Goal: Task Accomplishment & Management: Use online tool/utility

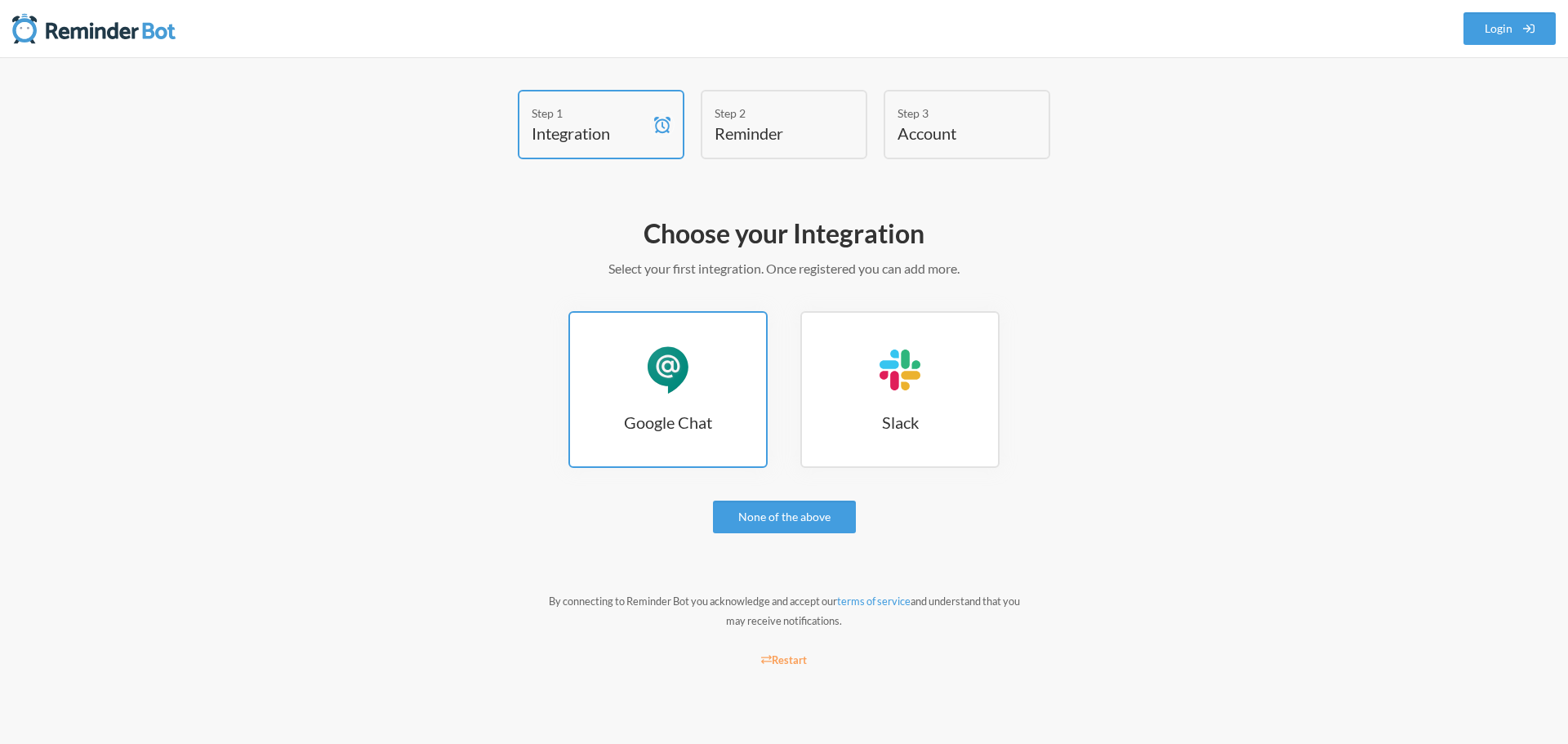
click at [686, 419] on h3 "Google Chat" at bounding box center [668, 422] width 196 height 23
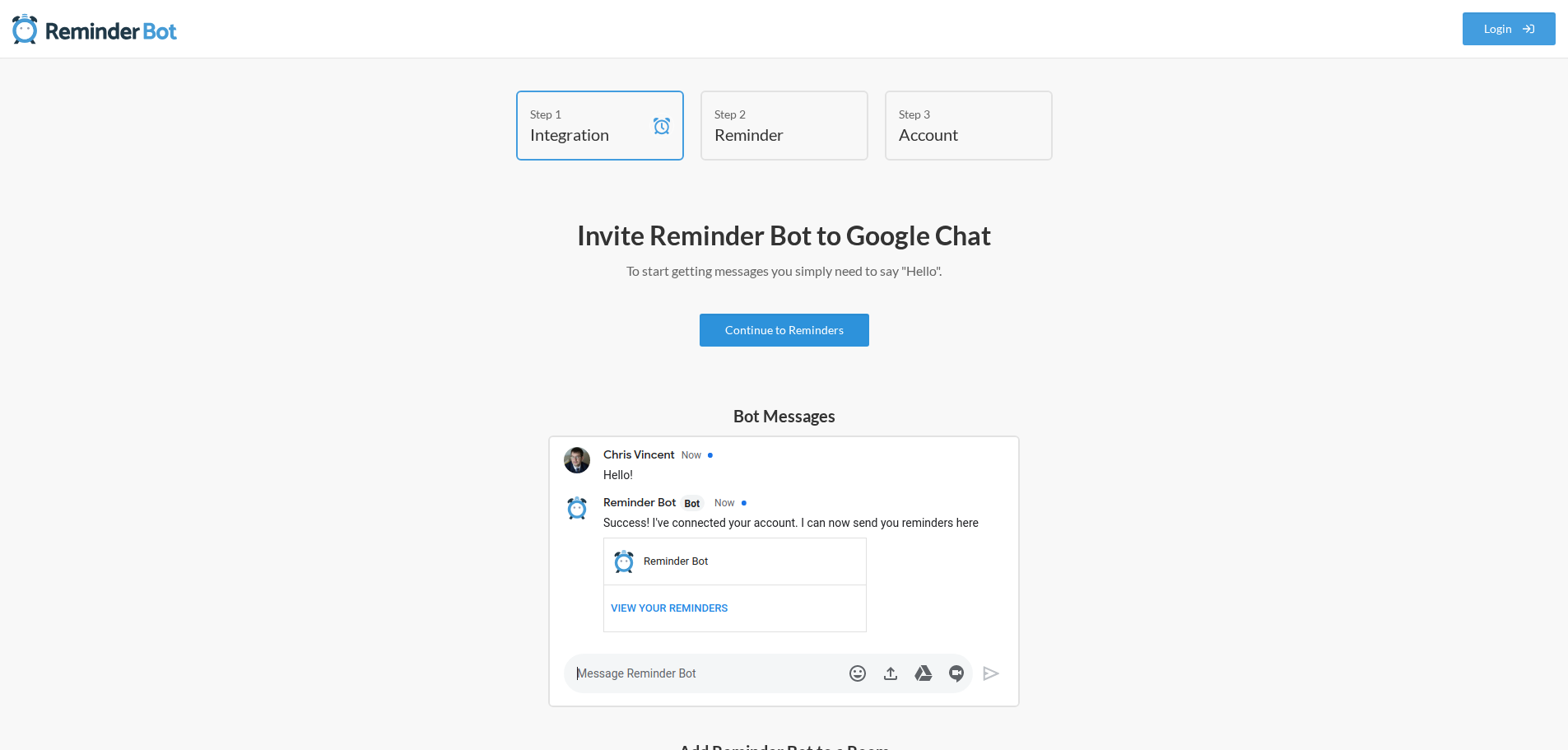
click at [825, 331] on link "Continue to Reminders" at bounding box center [784, 330] width 170 height 33
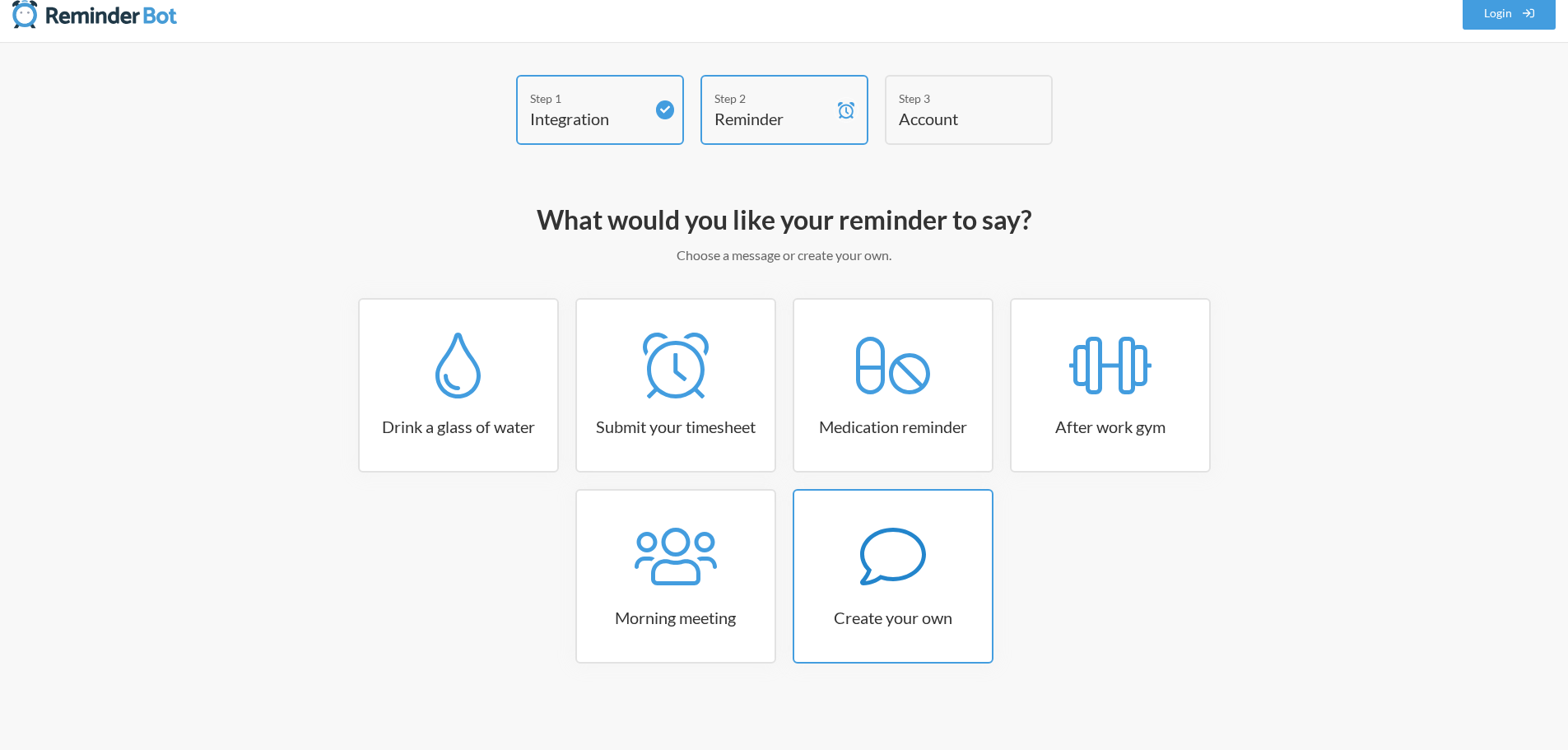
scroll to position [20, 0]
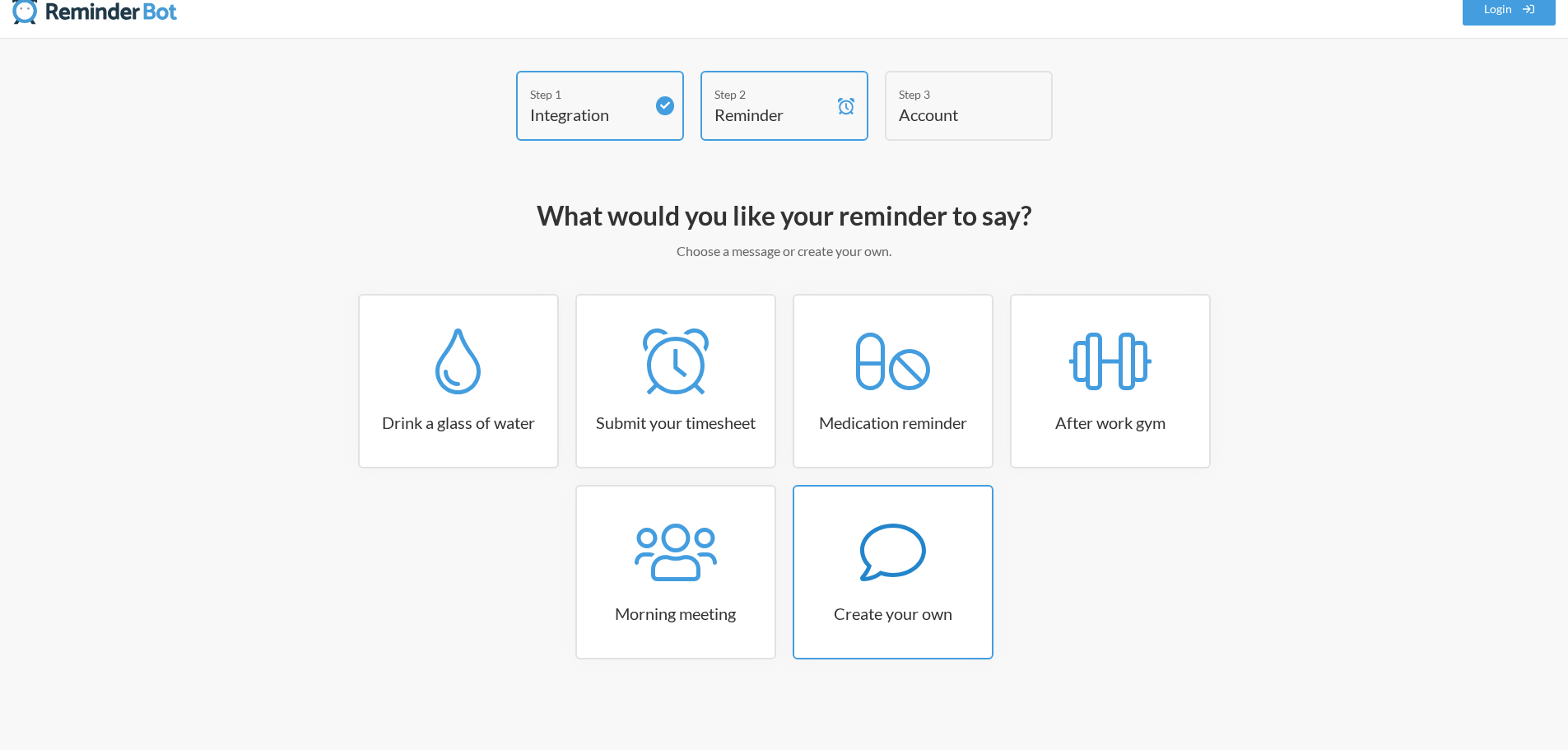
click at [835, 546] on div at bounding box center [893, 552] width 197 height 65
select select "10:30:00"
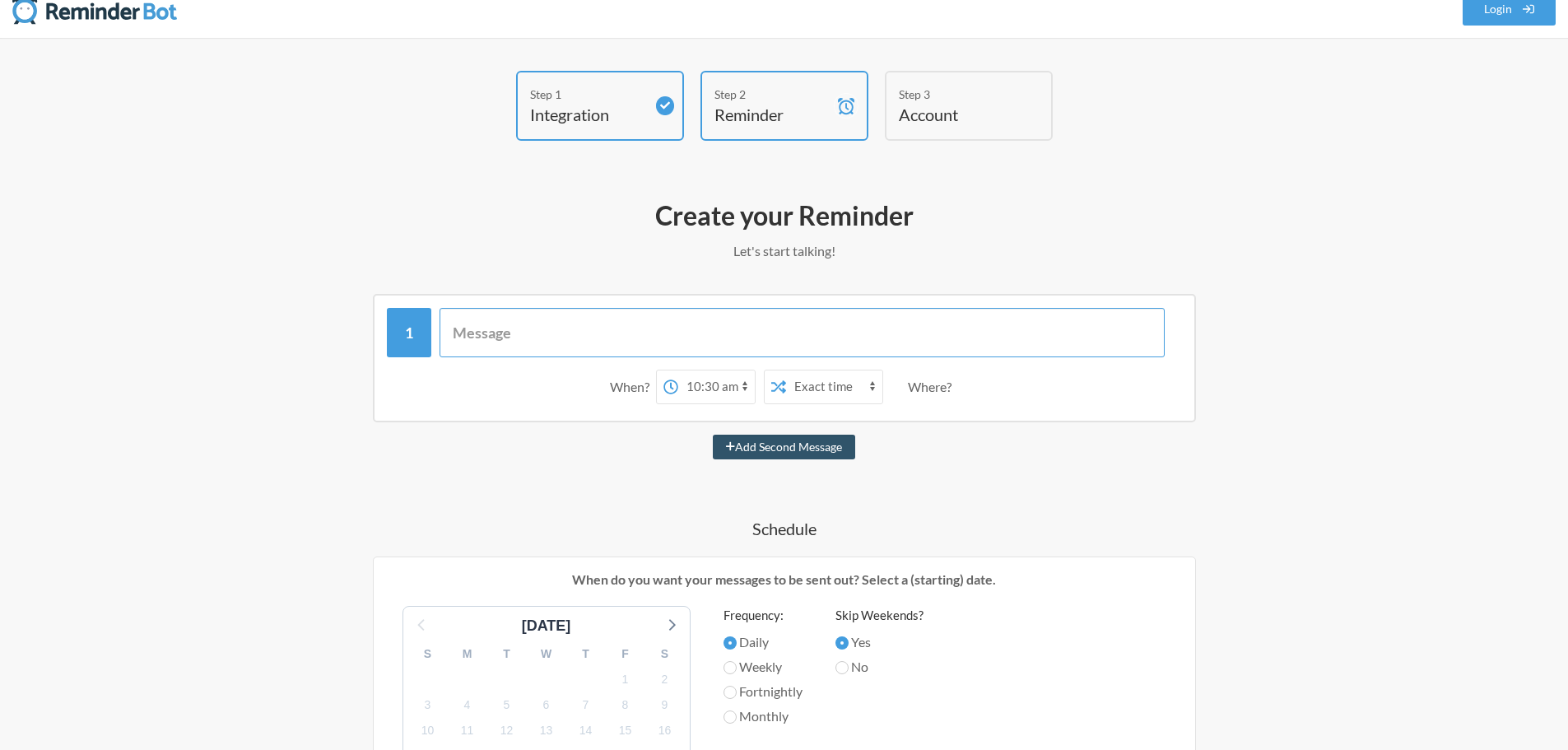
click at [637, 335] on input "text" at bounding box center [802, 333] width 725 height 49
type input "Complete P3/P4 Audit"
click at [566, 453] on div "Add Second Message" at bounding box center [784, 447] width 955 height 25
click at [702, 393] on select "12:00 am 12:15 am 12:30 am 12:45 am 1:00 am 1:15 am 1:30 am 1:45 am 2:00 am 2:1…" at bounding box center [717, 387] width 77 height 33
select select "11:30:00"
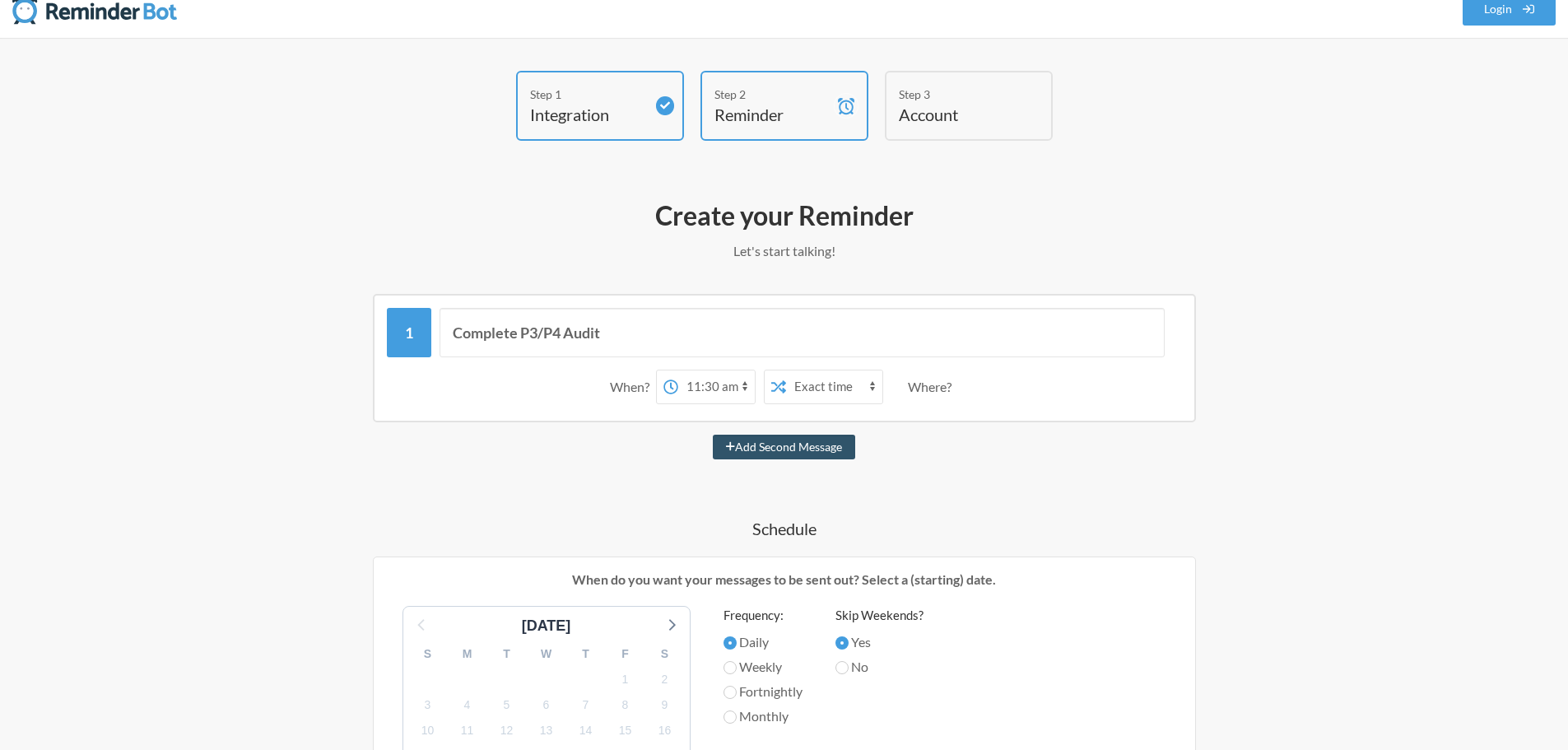
click at [679, 371] on select "12:00 am 12:15 am 12:30 am 12:45 am 1:00 am 1:15 am 1:30 am 1:45 am 2:00 am 2:1…" at bounding box center [717, 387] width 77 height 33
click at [815, 387] on select "Exact time Random time" at bounding box center [834, 387] width 97 height 33
click at [935, 448] on div "Add Second Message" at bounding box center [784, 447] width 955 height 25
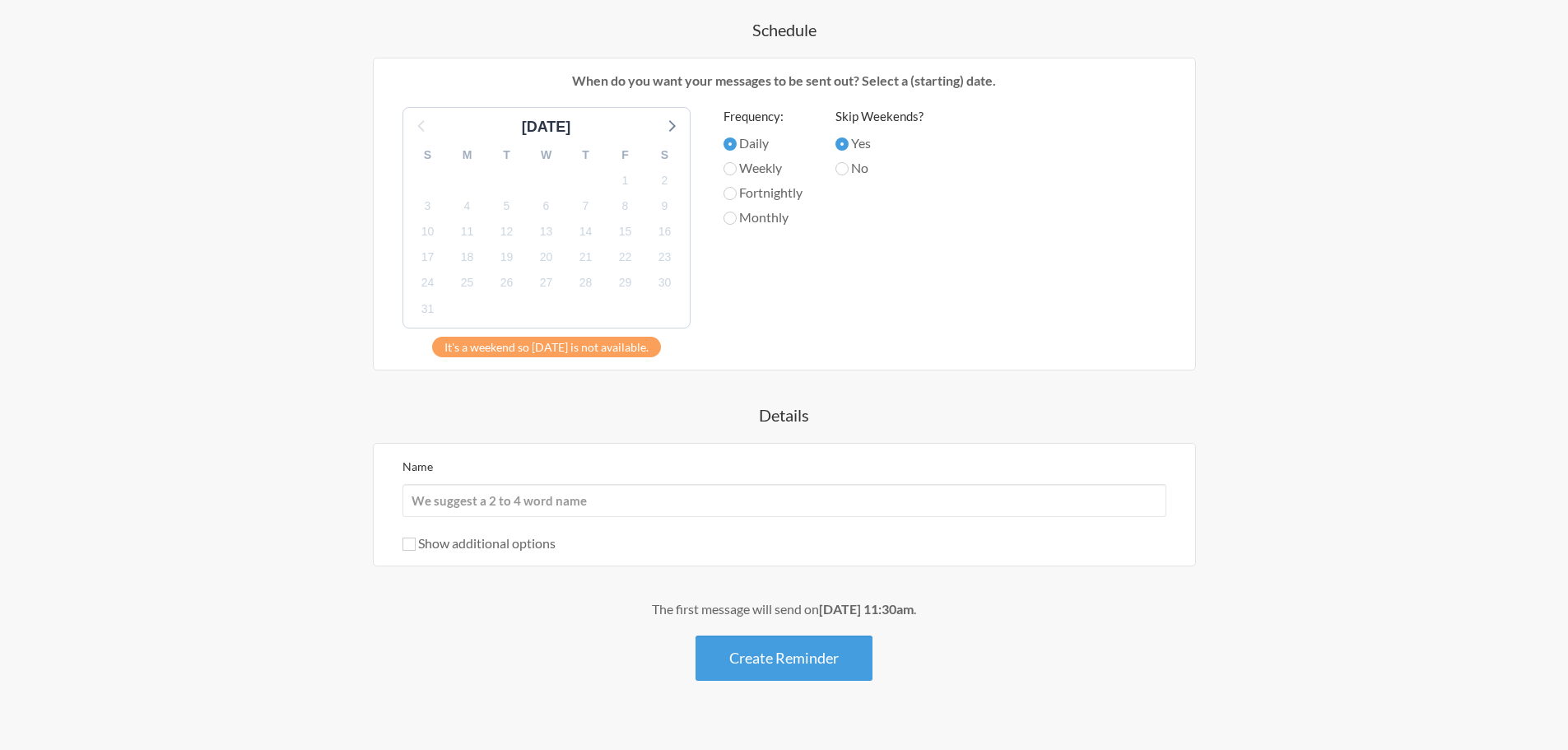
scroll to position [548, 0]
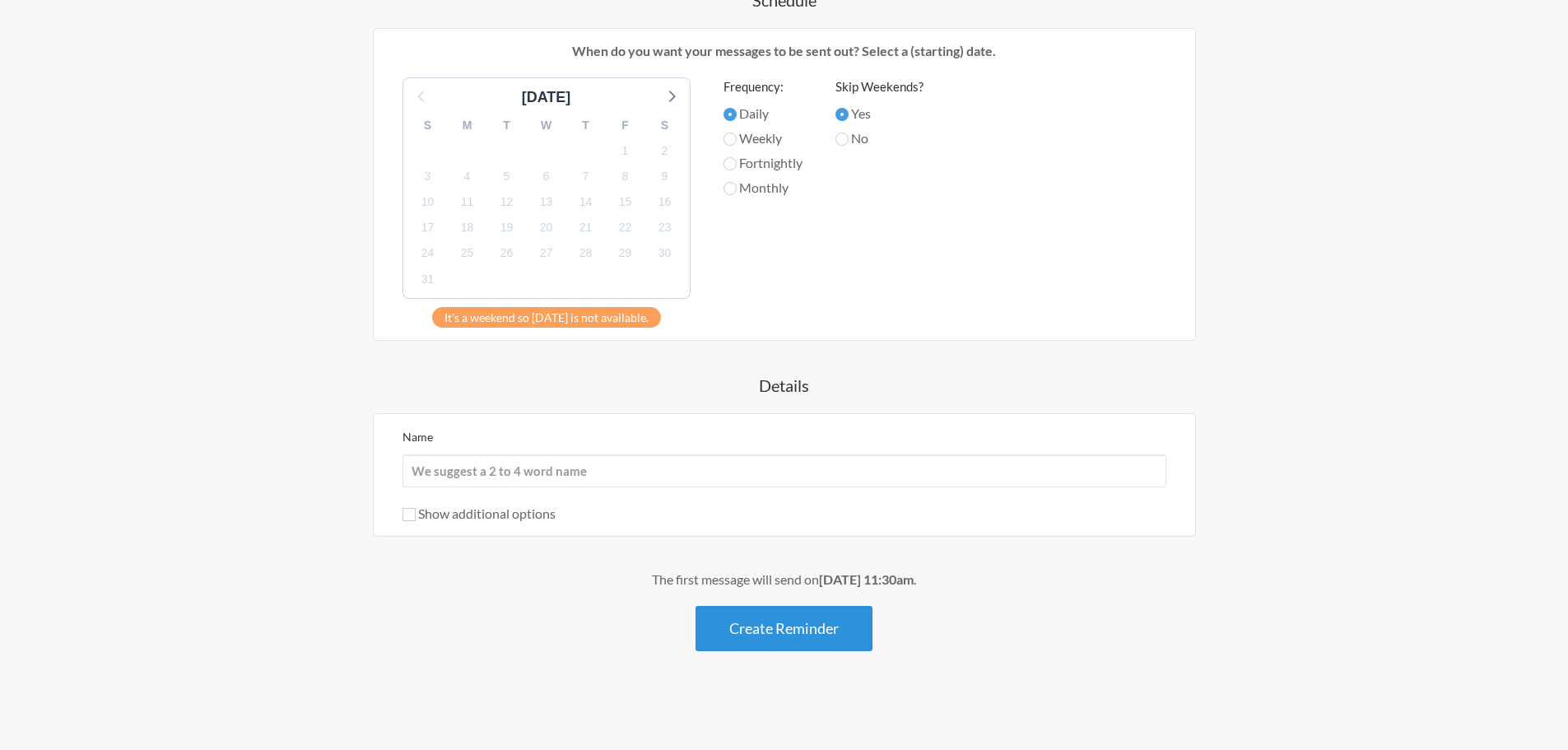
click at [749, 631] on button "Create Reminder" at bounding box center [784, 629] width 177 height 46
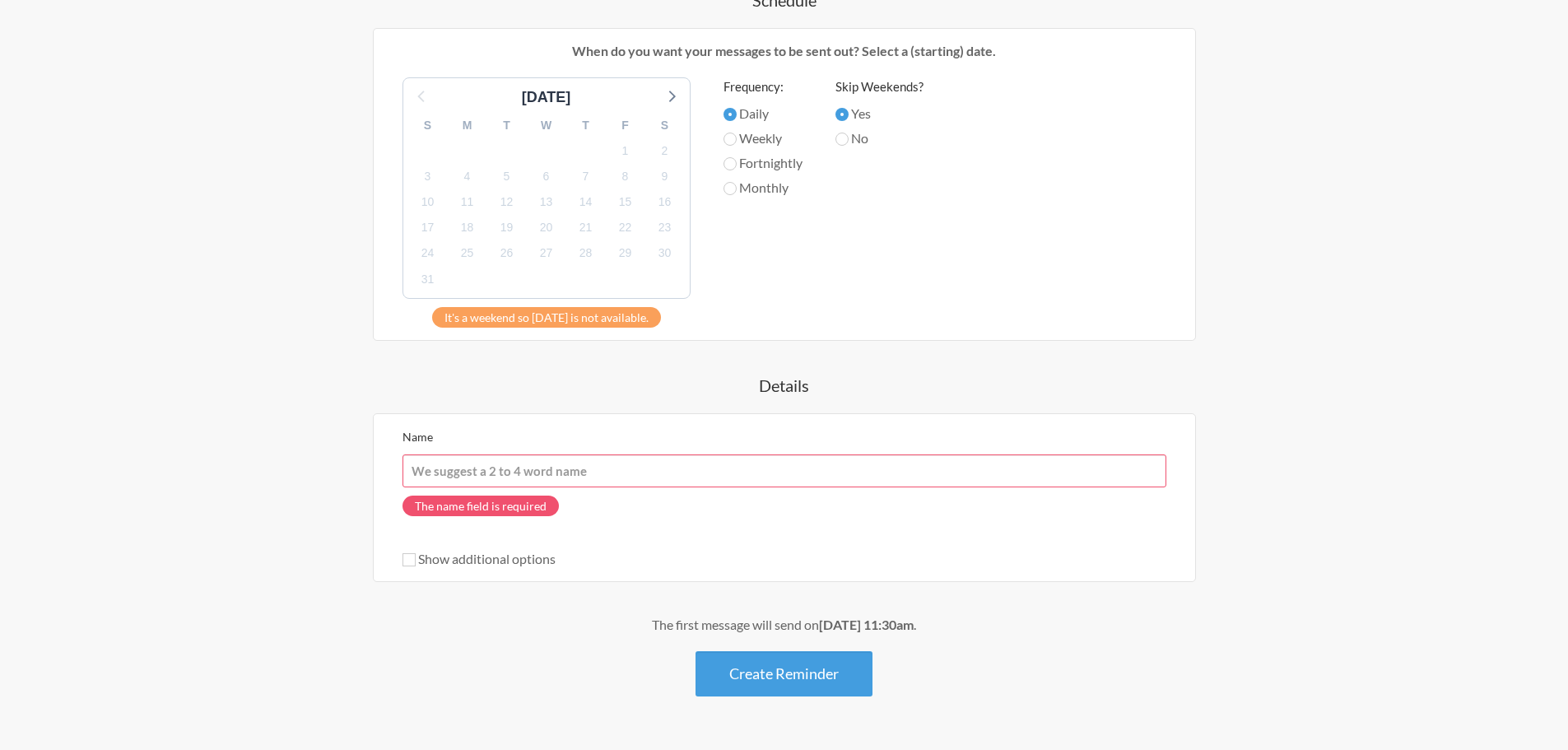
click at [476, 475] on input "Name" at bounding box center [785, 470] width 764 height 33
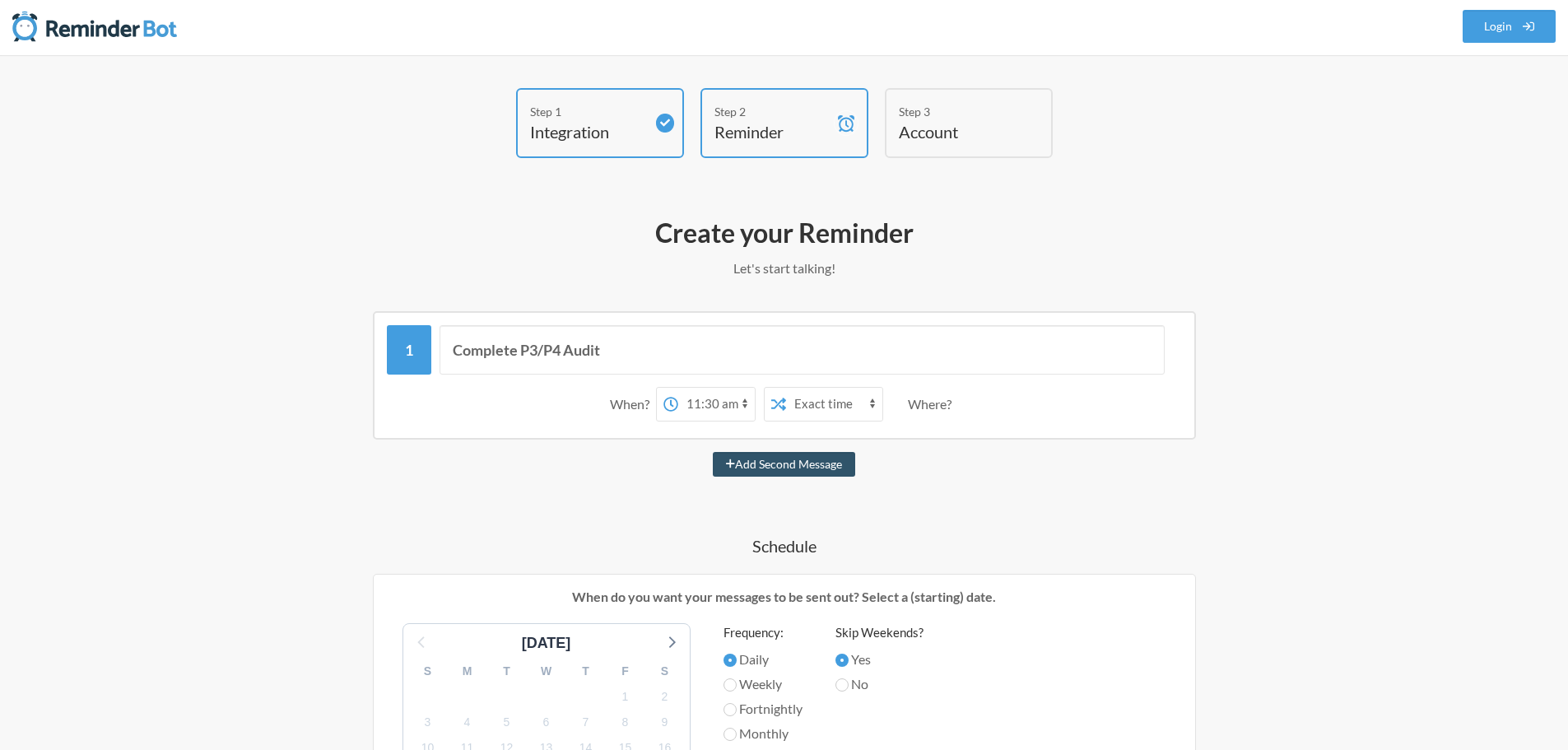
scroll to position [0, 0]
type input "P3/P4 Audit reminder"
click at [616, 347] on input "Complete P3/P4 Audit" at bounding box center [802, 353] width 725 height 49
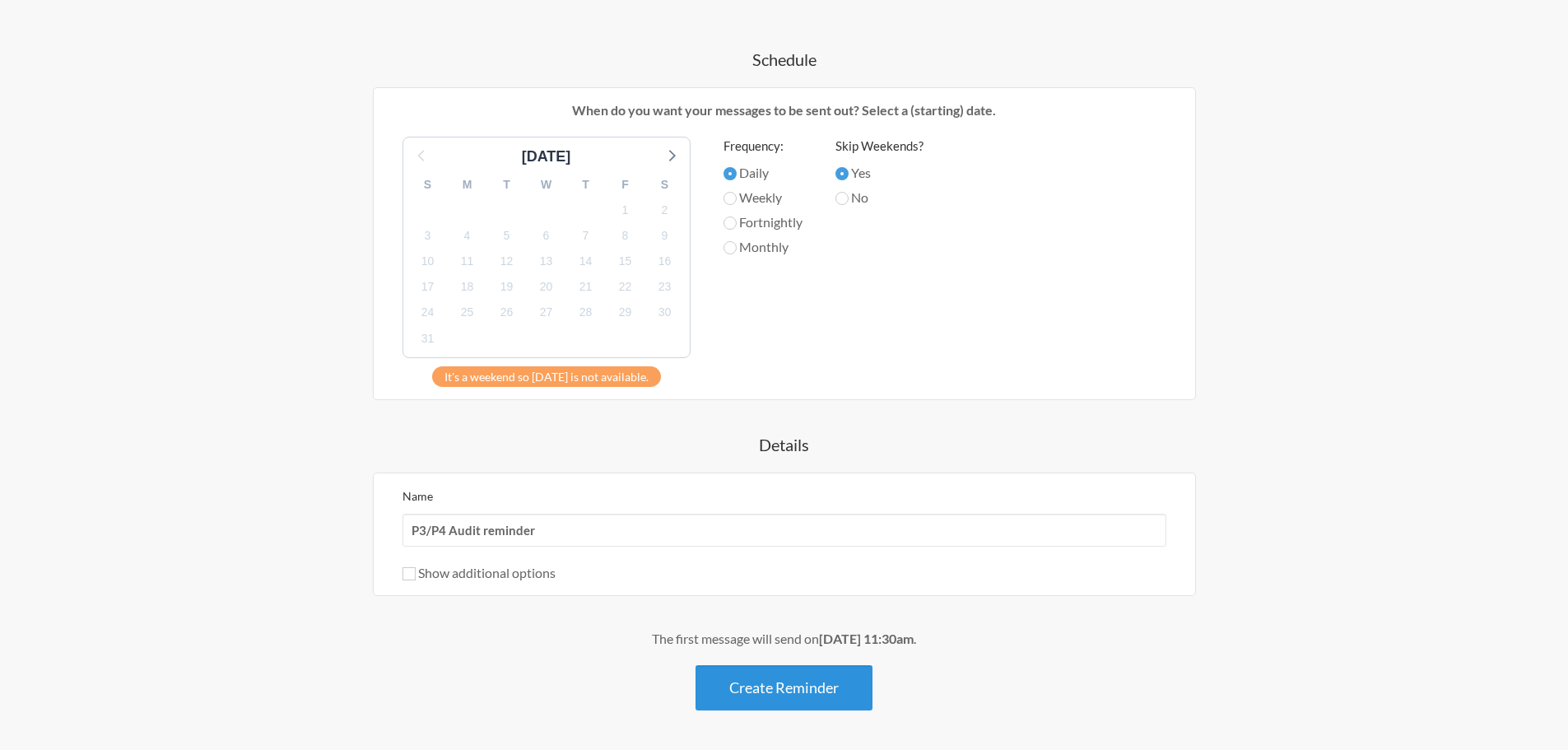
scroll to position [548, 0]
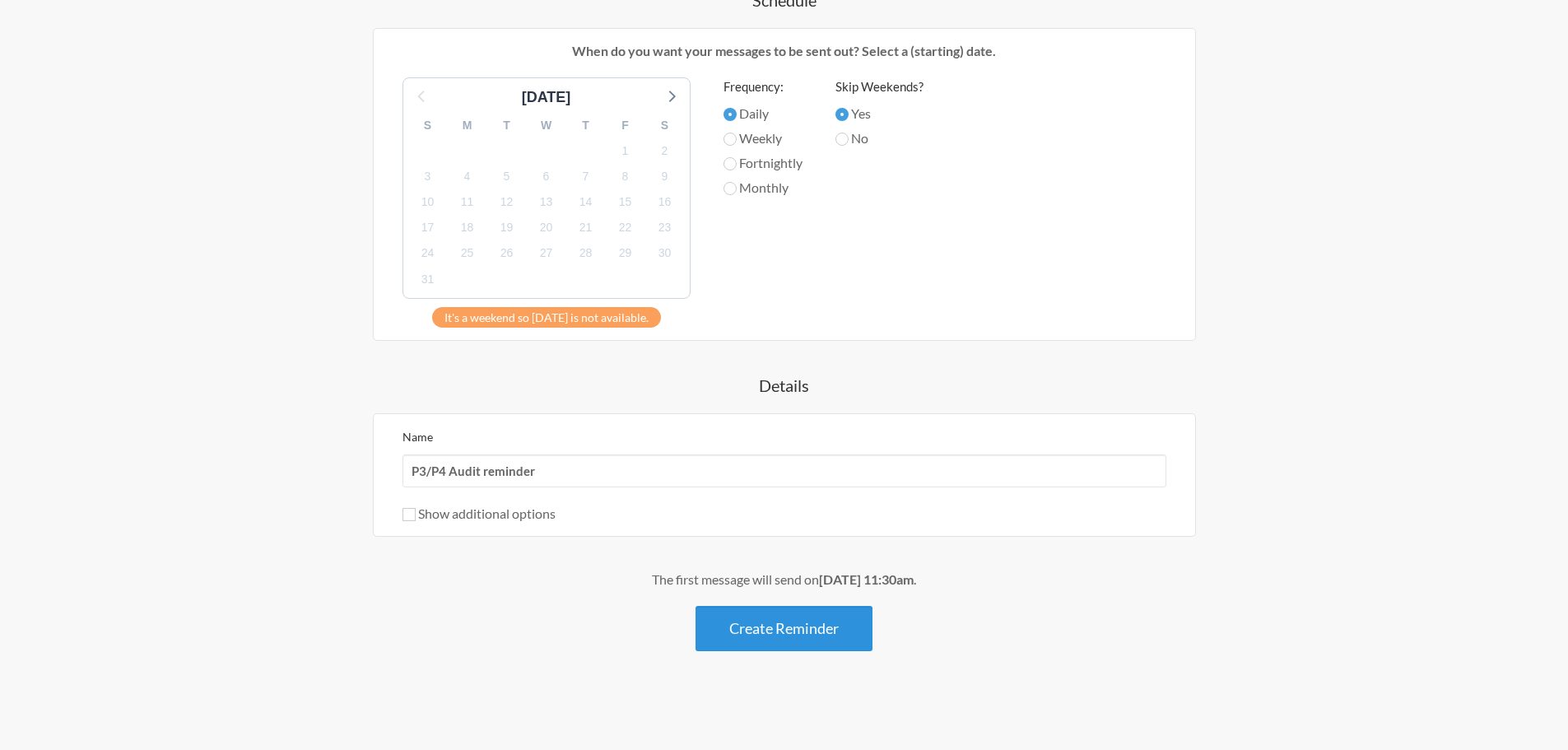
type input "Complete P3/P4 Audits"
click at [752, 630] on button "Create Reminder" at bounding box center [784, 629] width 177 height 46
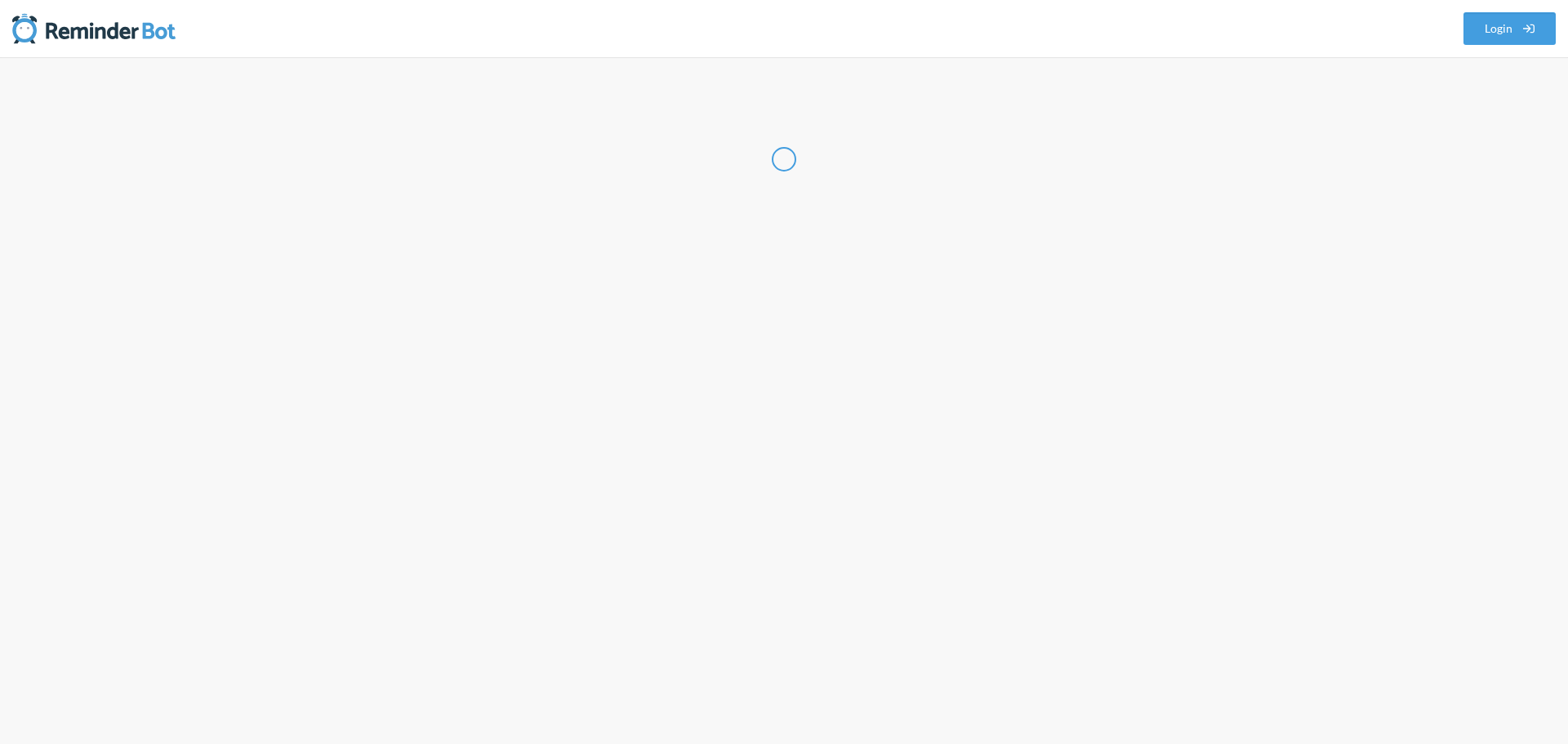
select select "IN"
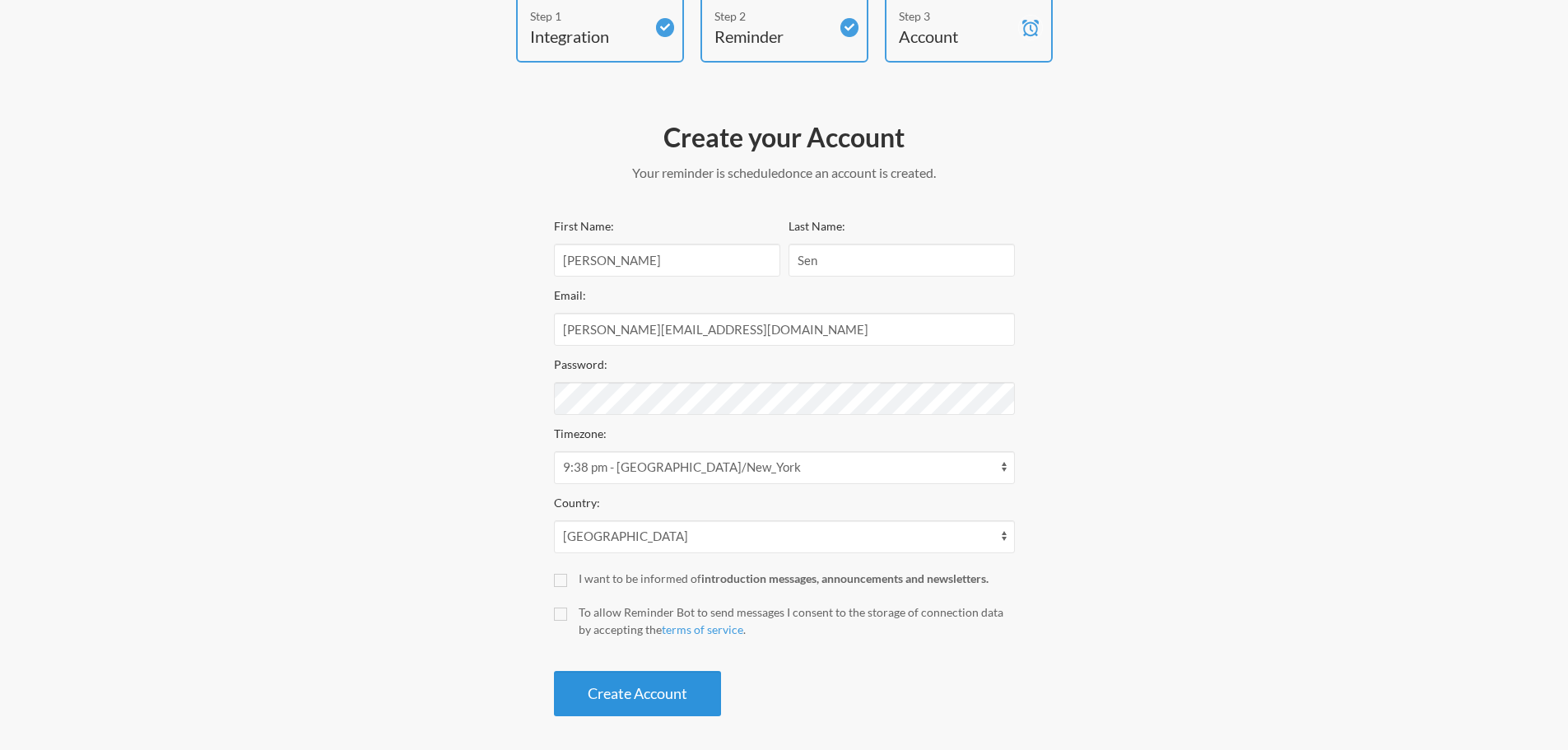
scroll to position [105, 0]
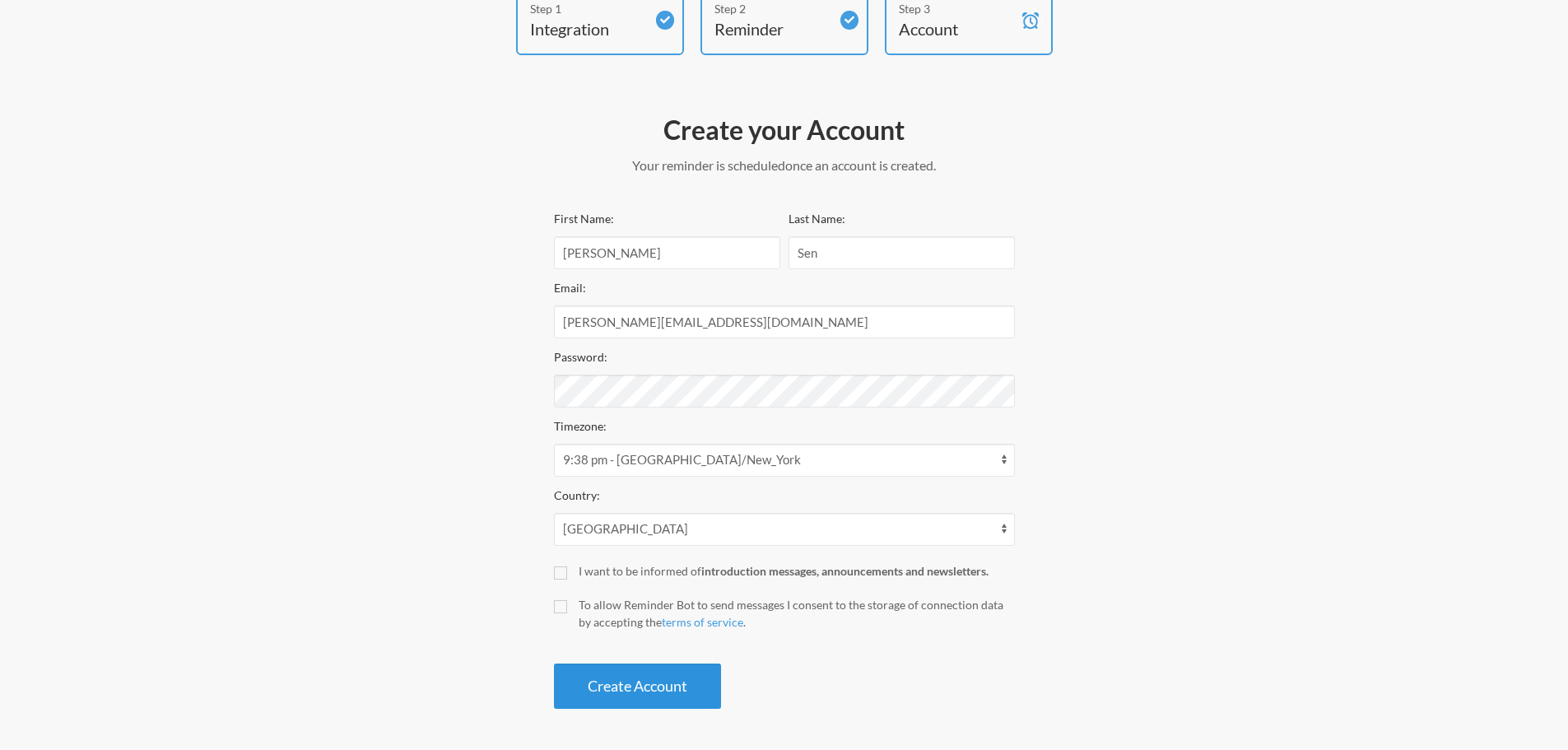
click at [686, 685] on button "Create Account" at bounding box center [637, 686] width 167 height 46
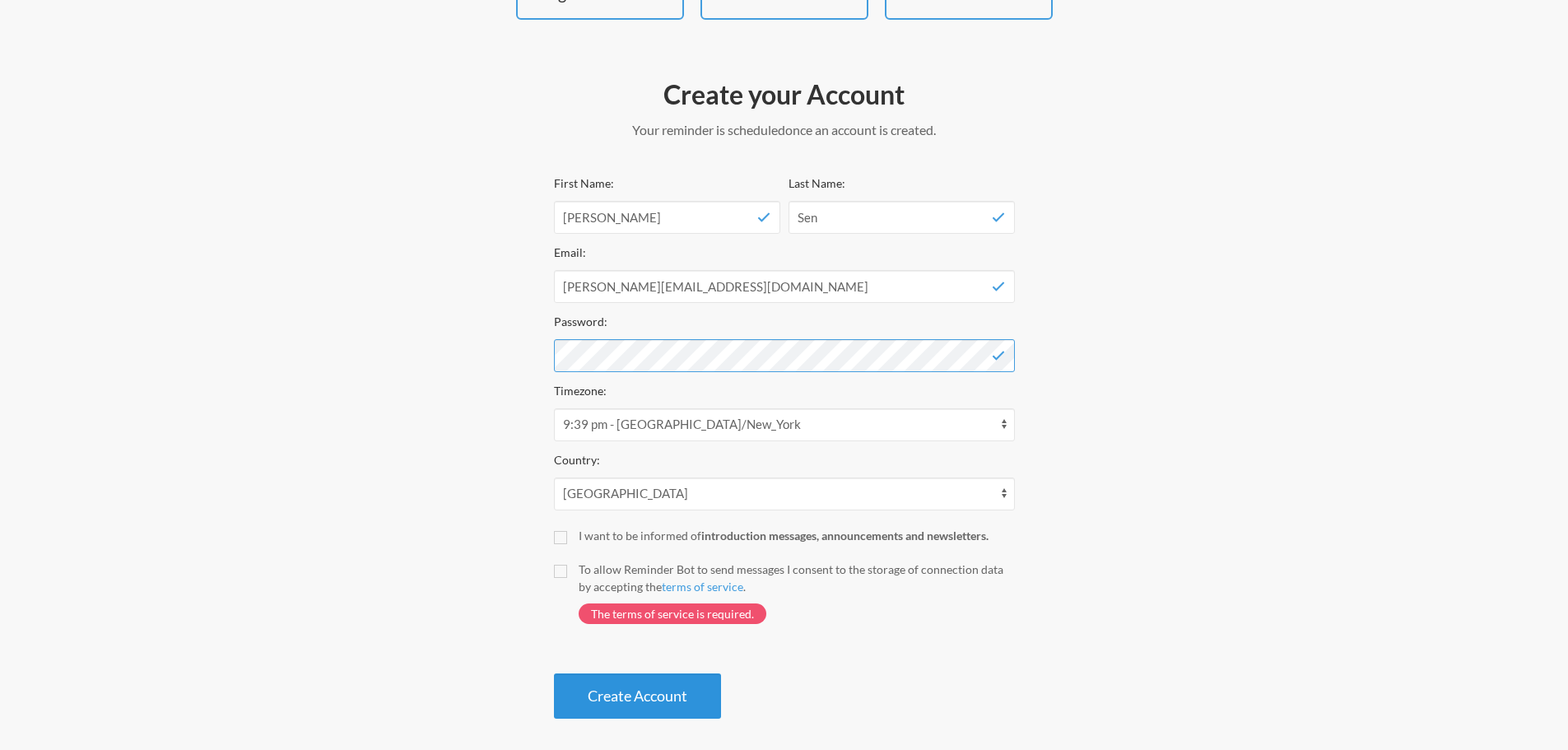
scroll to position [151, 0]
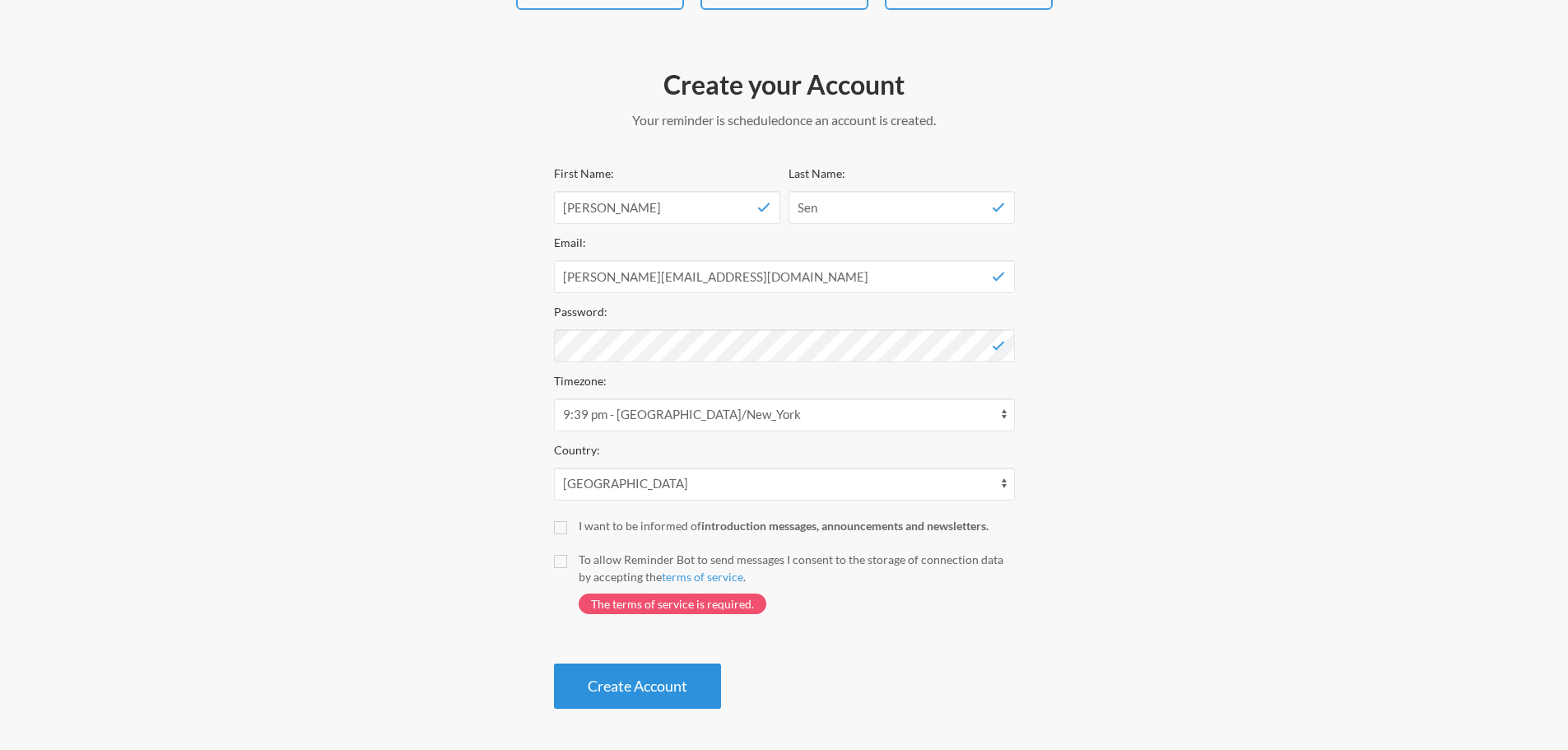
click at [614, 683] on button "Create Account" at bounding box center [637, 686] width 167 height 46
drag, startPoint x: 558, startPoint y: 531, endPoint x: 564, endPoint y: 549, distance: 19.0
click at [560, 535] on div "First Name: Satyajit Last Name: Sen Email: satyajit.sen@ironmountain.com Passwo…" at bounding box center [784, 436] width 461 height 546
click at [559, 563] on input "To allow Reminder Bot to send messages I consent to the storage of connection d…" at bounding box center [560, 561] width 13 height 13
checkbox input "true"
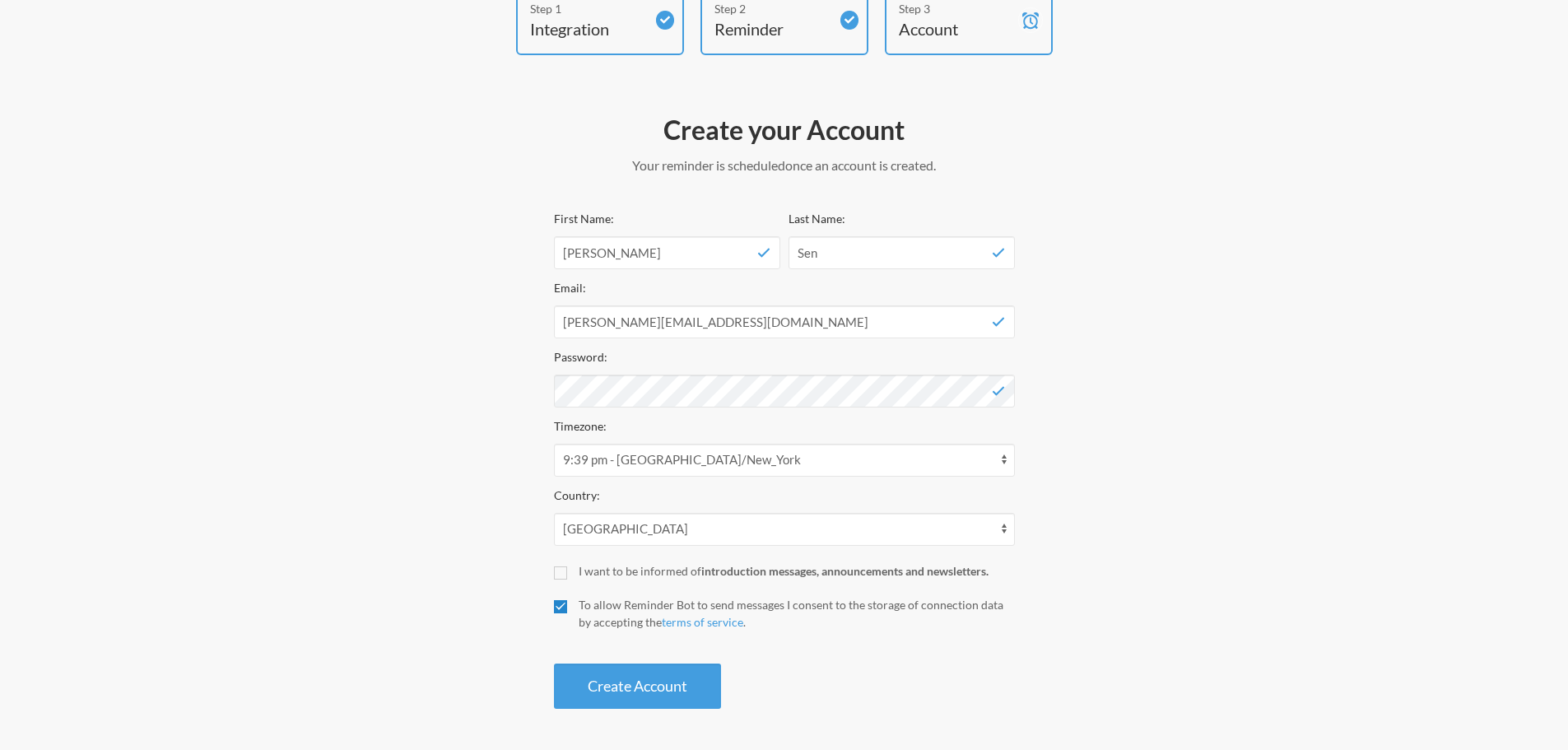
scroll to position [105, 0]
click at [561, 574] on input "I want to be informed of introduction messages, announcements and newsletters." at bounding box center [560, 573] width 13 height 13
checkbox input "true"
click at [628, 688] on button "Create Account" at bounding box center [637, 686] width 167 height 46
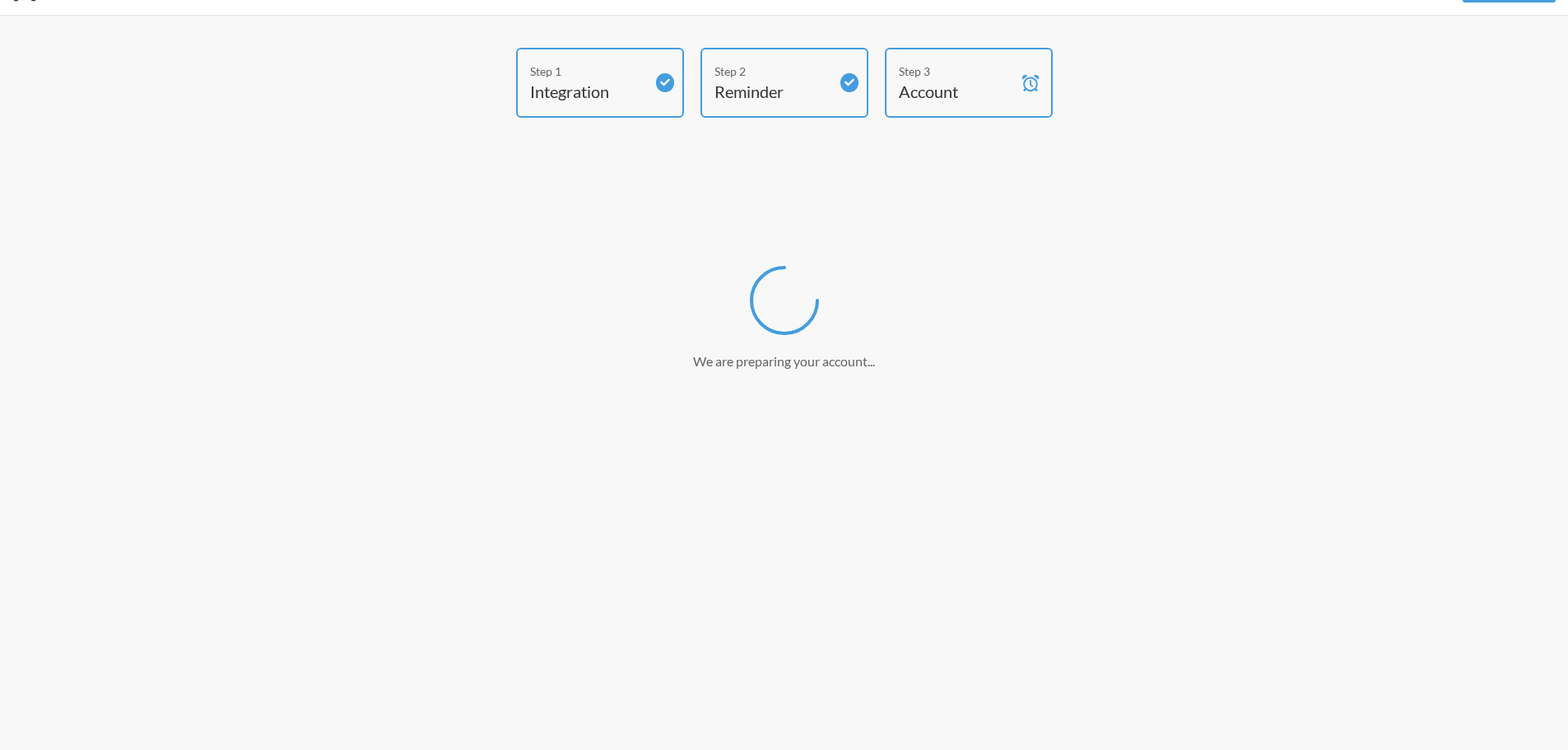
scroll to position [43, 0]
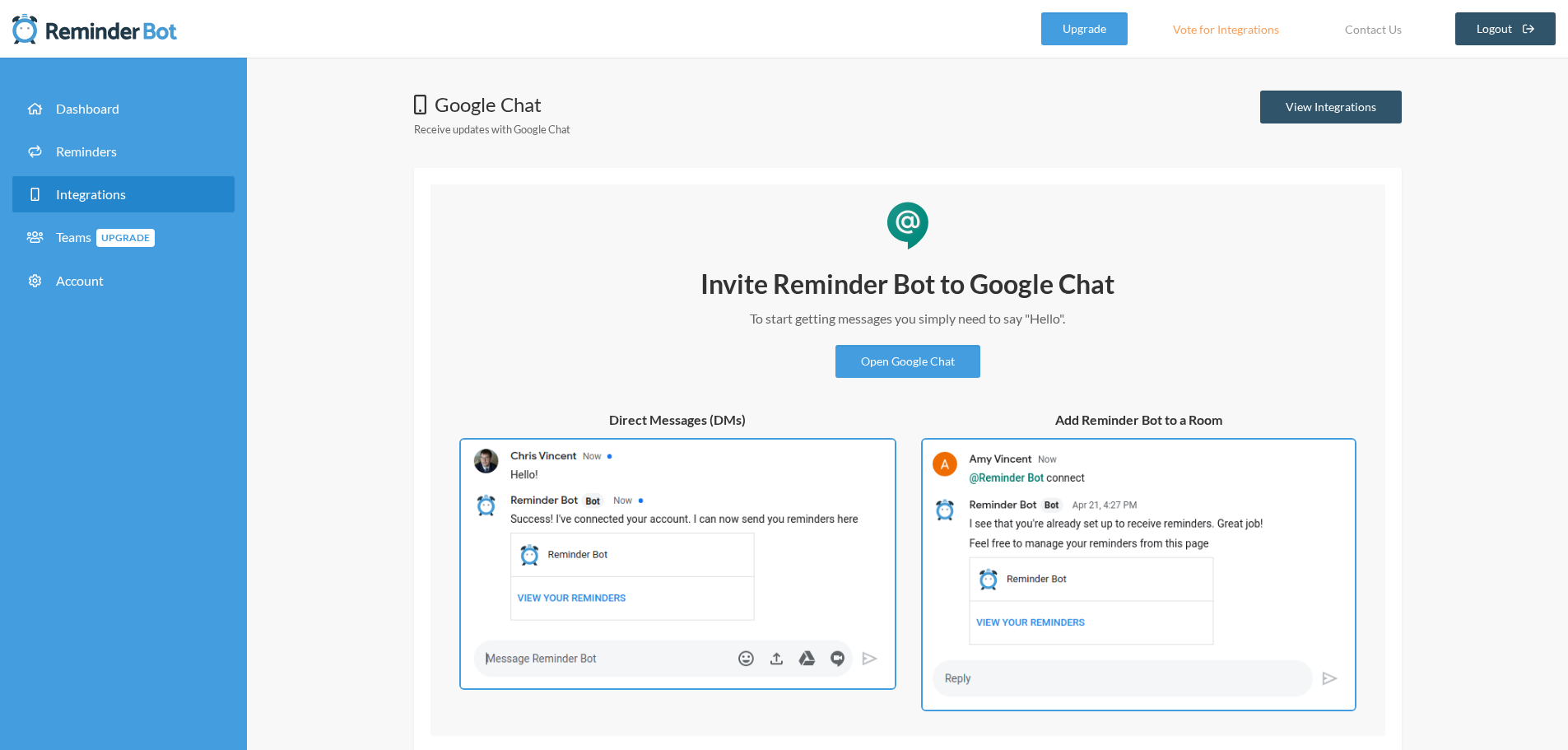
click at [9, 145] on ul "Dashboard Reminders Integrations Teams Upgrade Account" at bounding box center [123, 197] width 247 height 247
click at [65, 150] on span "Reminders" at bounding box center [86, 151] width 61 height 15
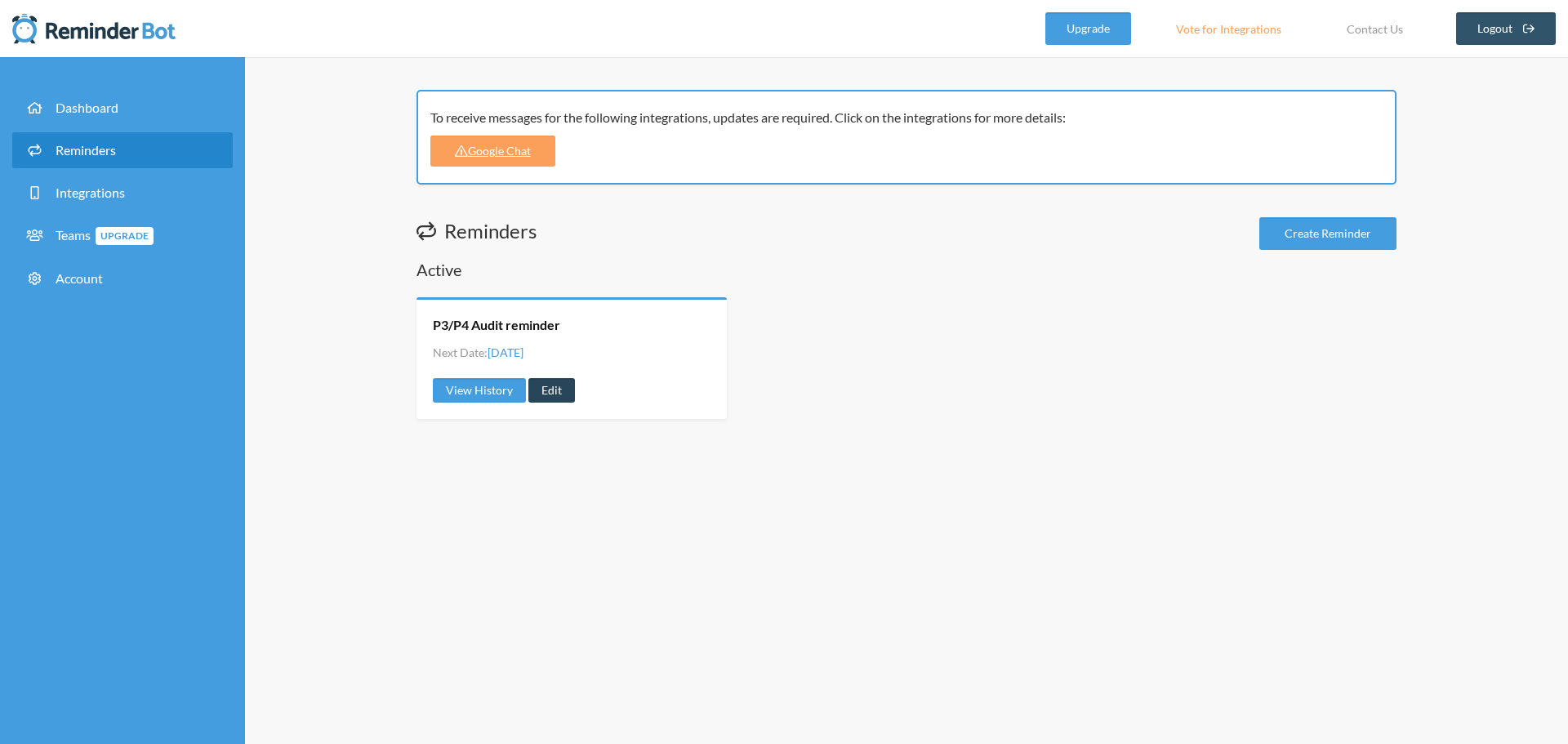
click at [559, 396] on link "Edit" at bounding box center [551, 390] width 46 height 24
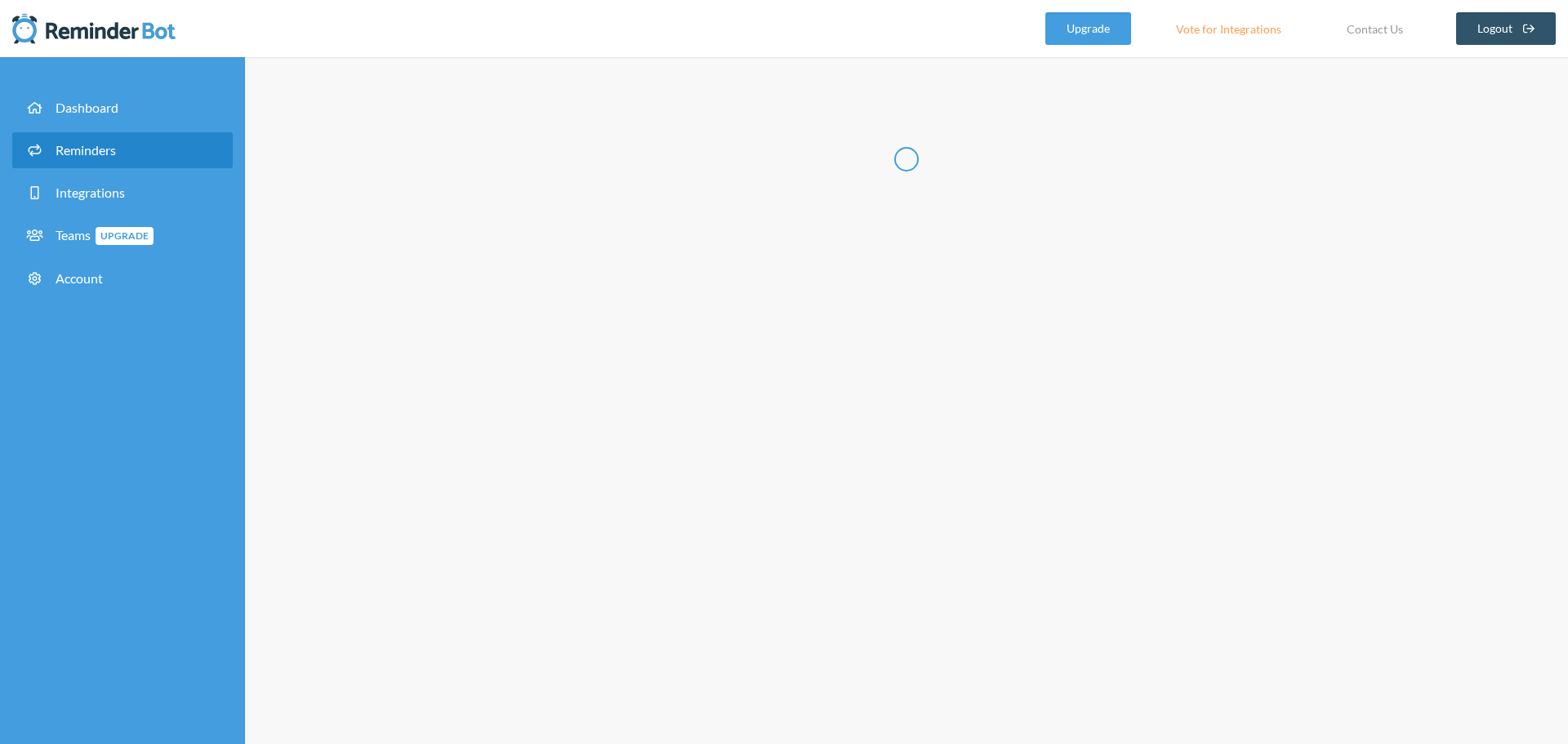
type input "P3/P4 Audit reminder"
select select "11:30:00"
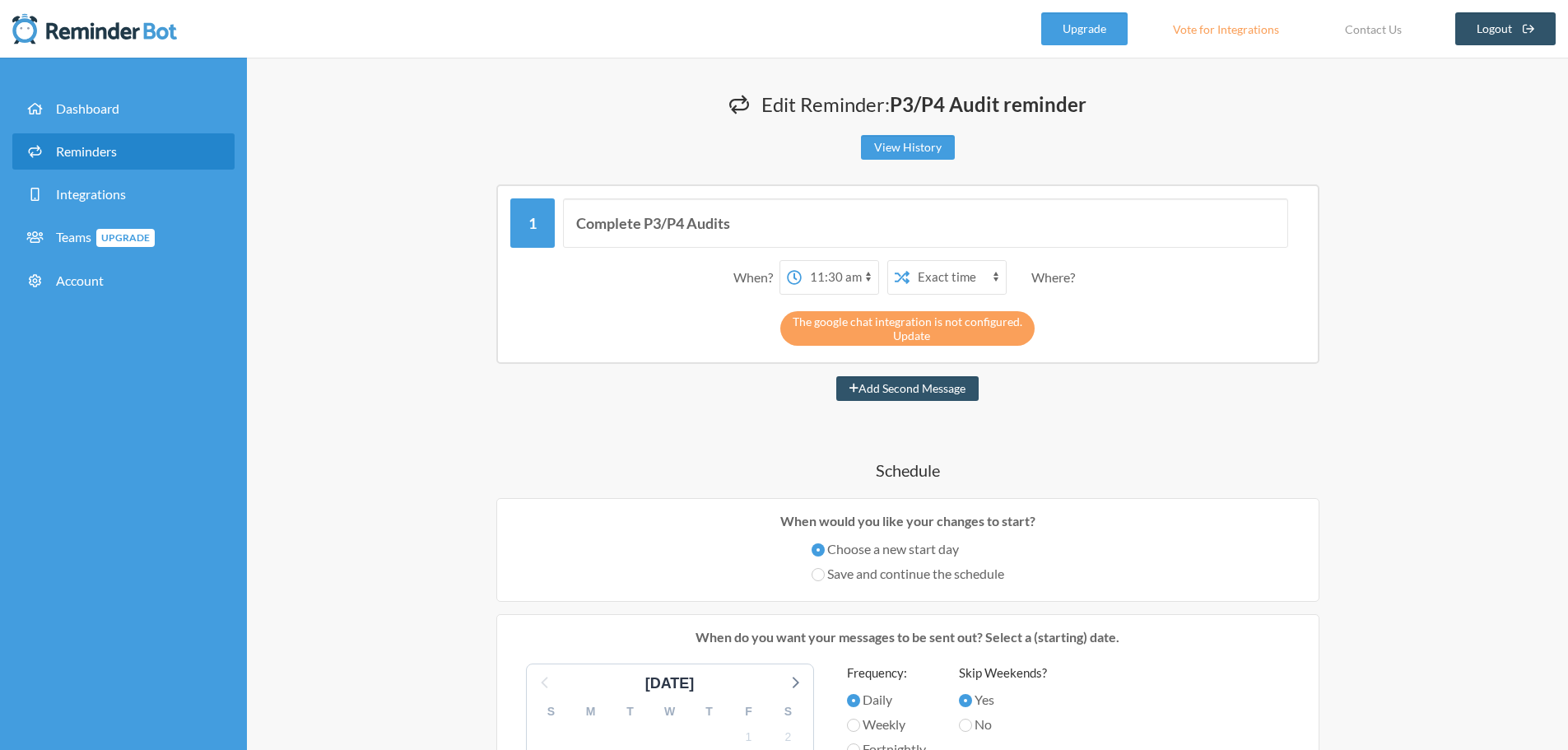
click at [913, 331] on link "Update" at bounding box center [911, 335] width 37 height 14
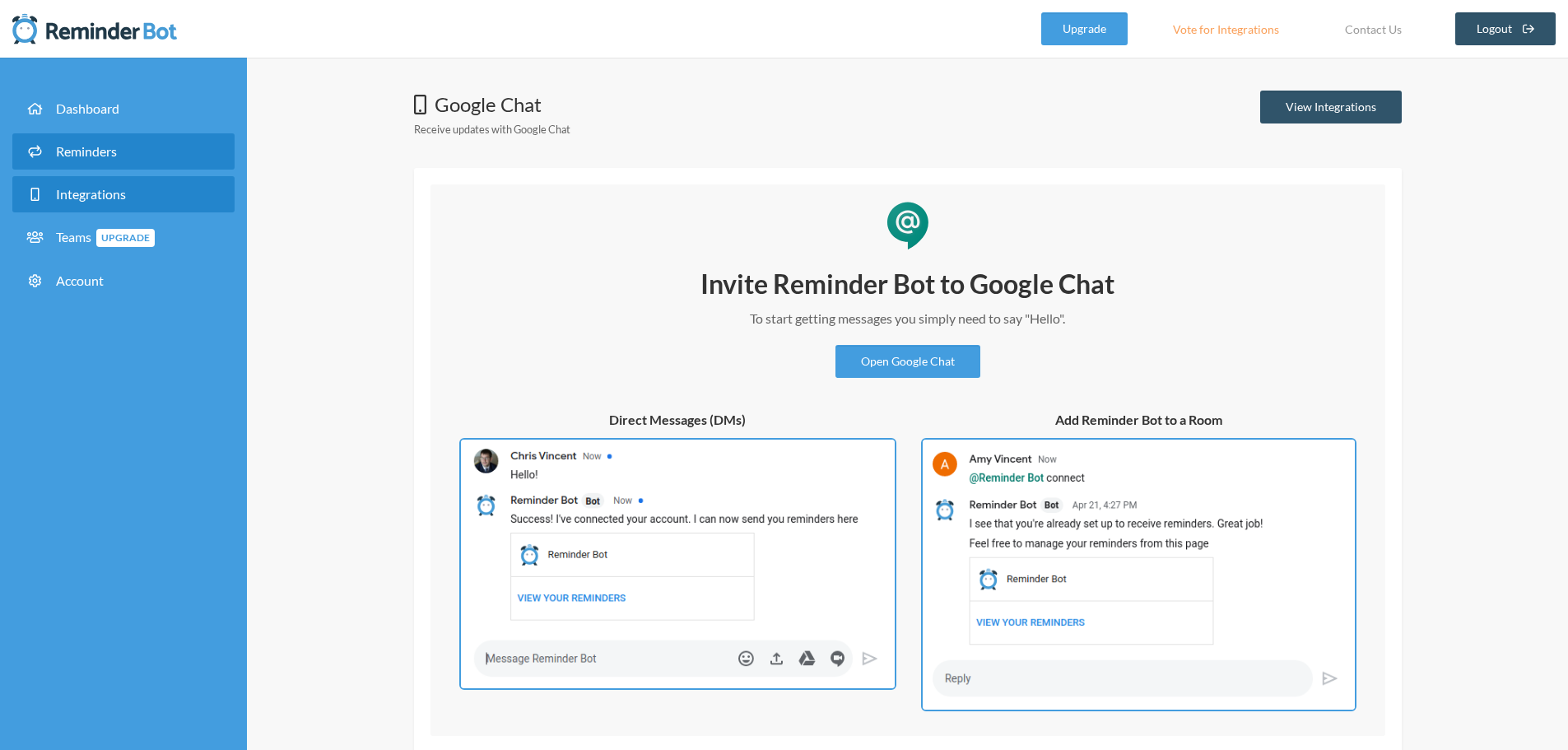
click at [91, 155] on span "Reminders" at bounding box center [86, 151] width 61 height 15
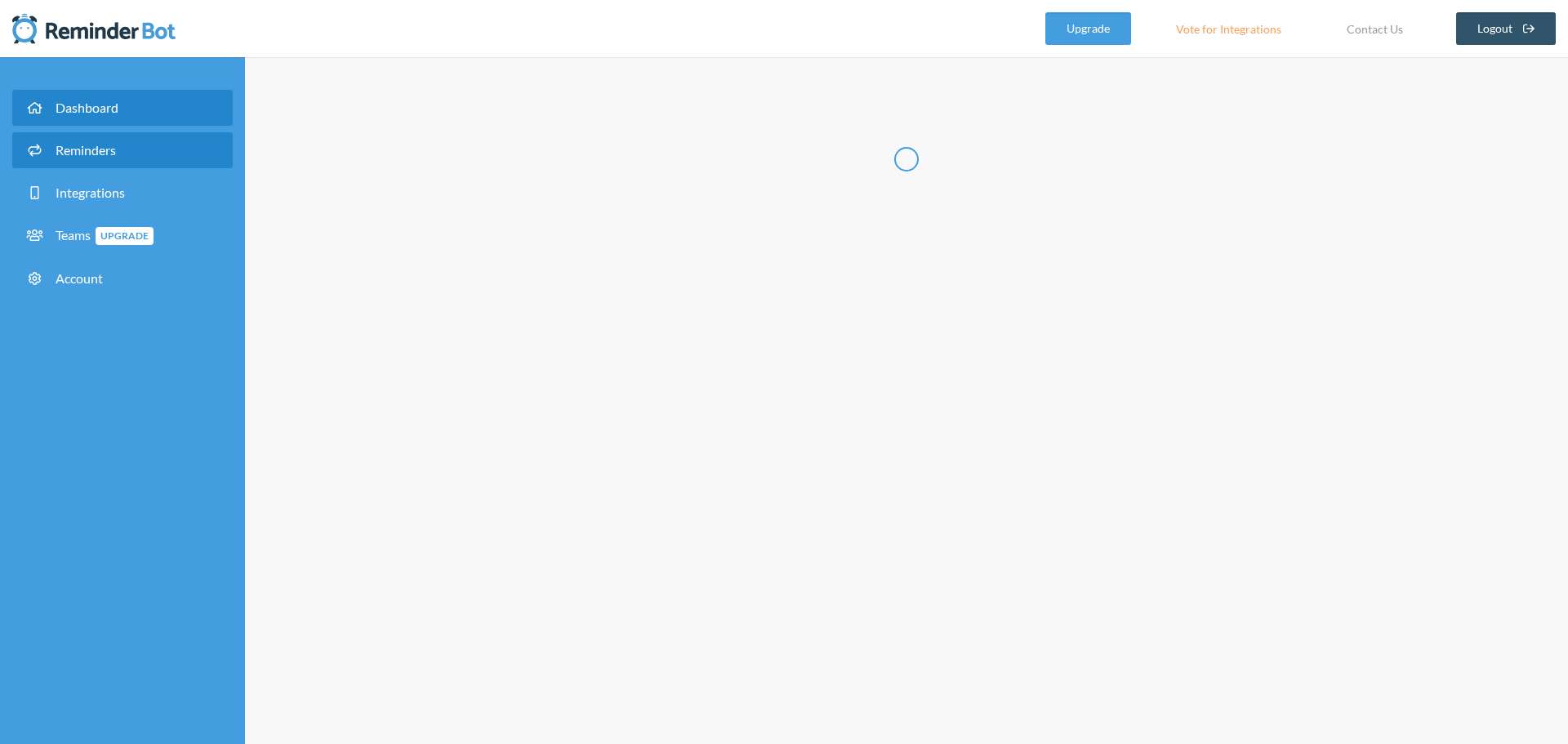
click at [89, 108] on span "Dashboard" at bounding box center [87, 107] width 63 height 15
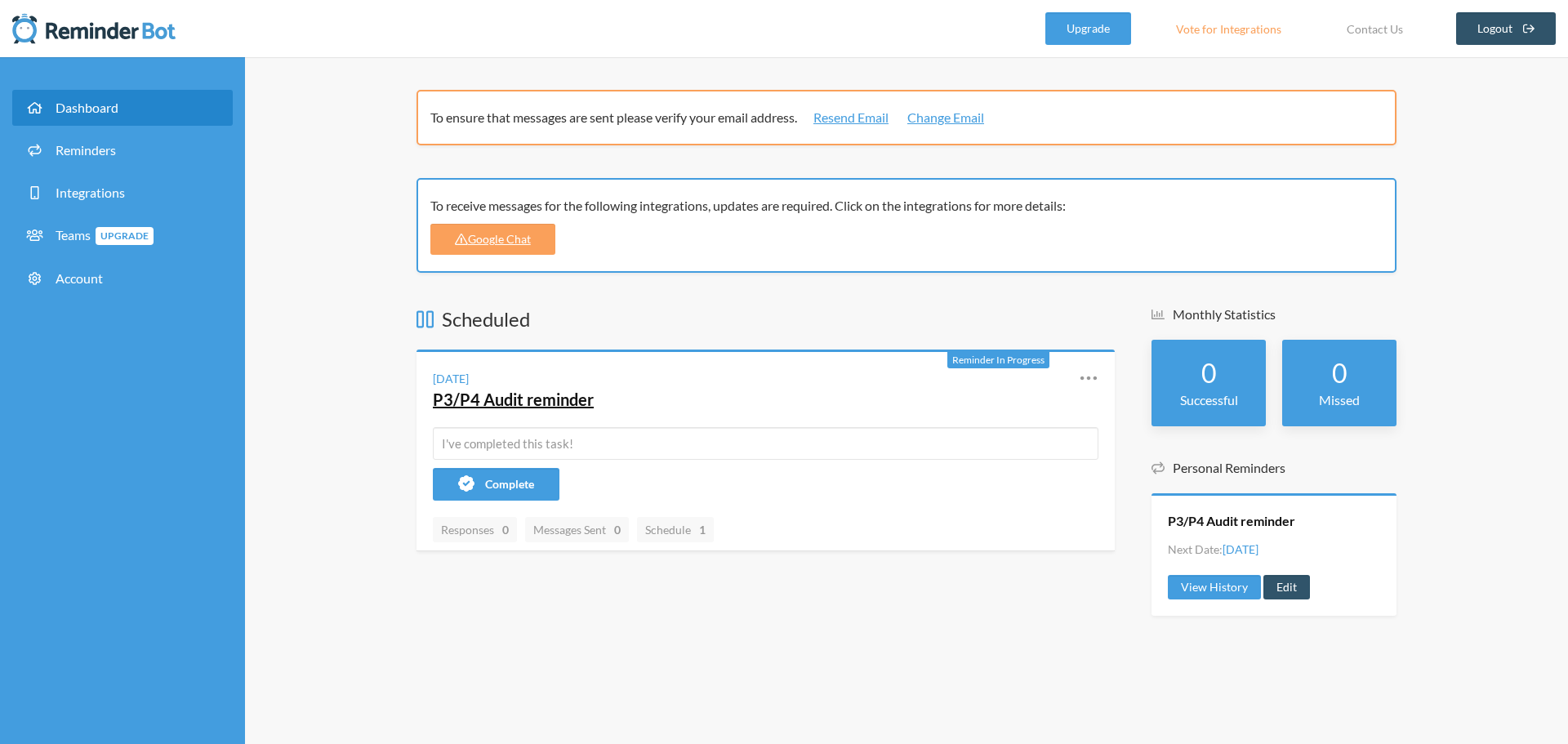
click at [499, 399] on link "P3/P4 Audit reminder" at bounding box center [513, 399] width 161 height 20
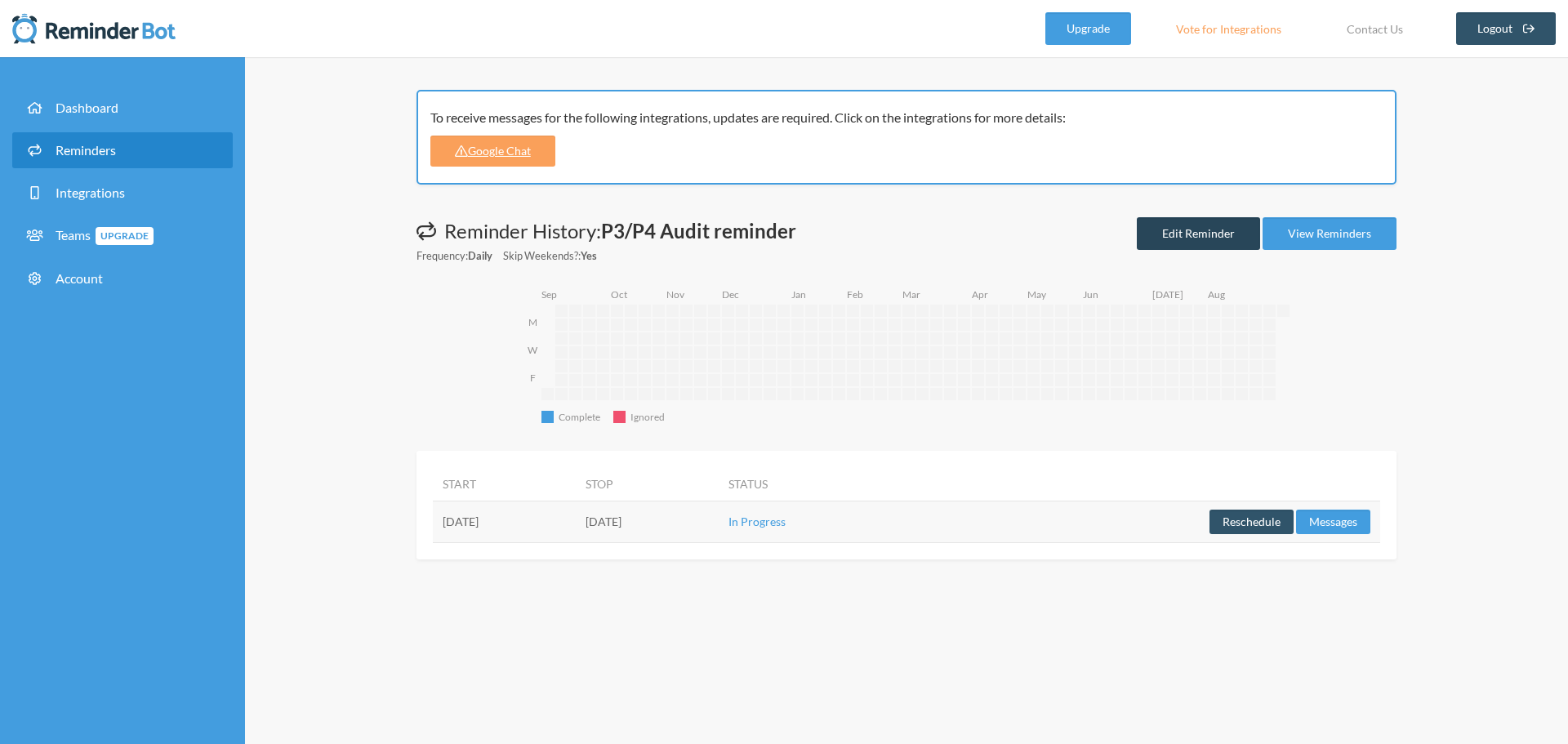
click at [1219, 243] on link "Edit Reminder" at bounding box center [1198, 233] width 123 height 33
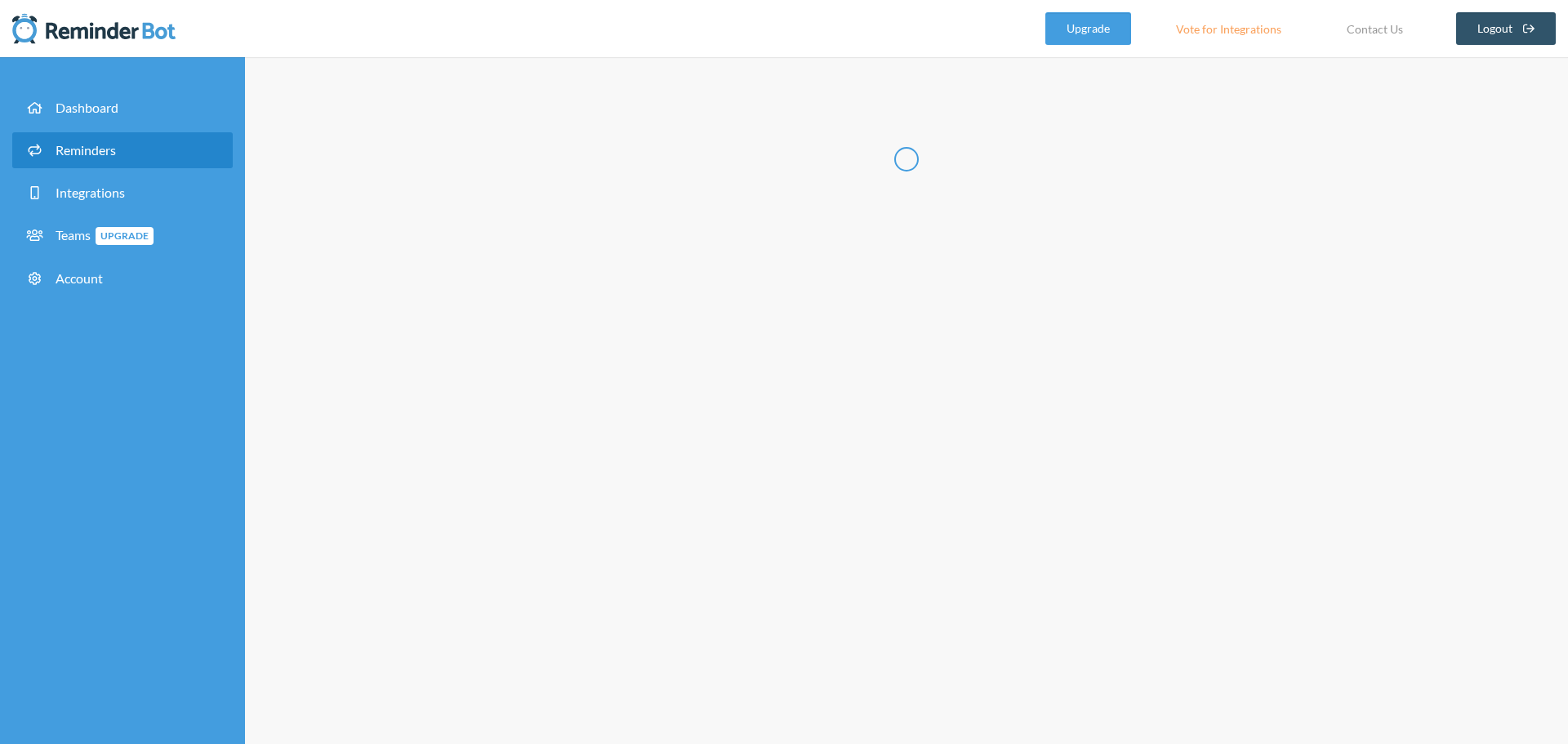
type input "P3/P4 Audit reminder"
select select "11:30:00"
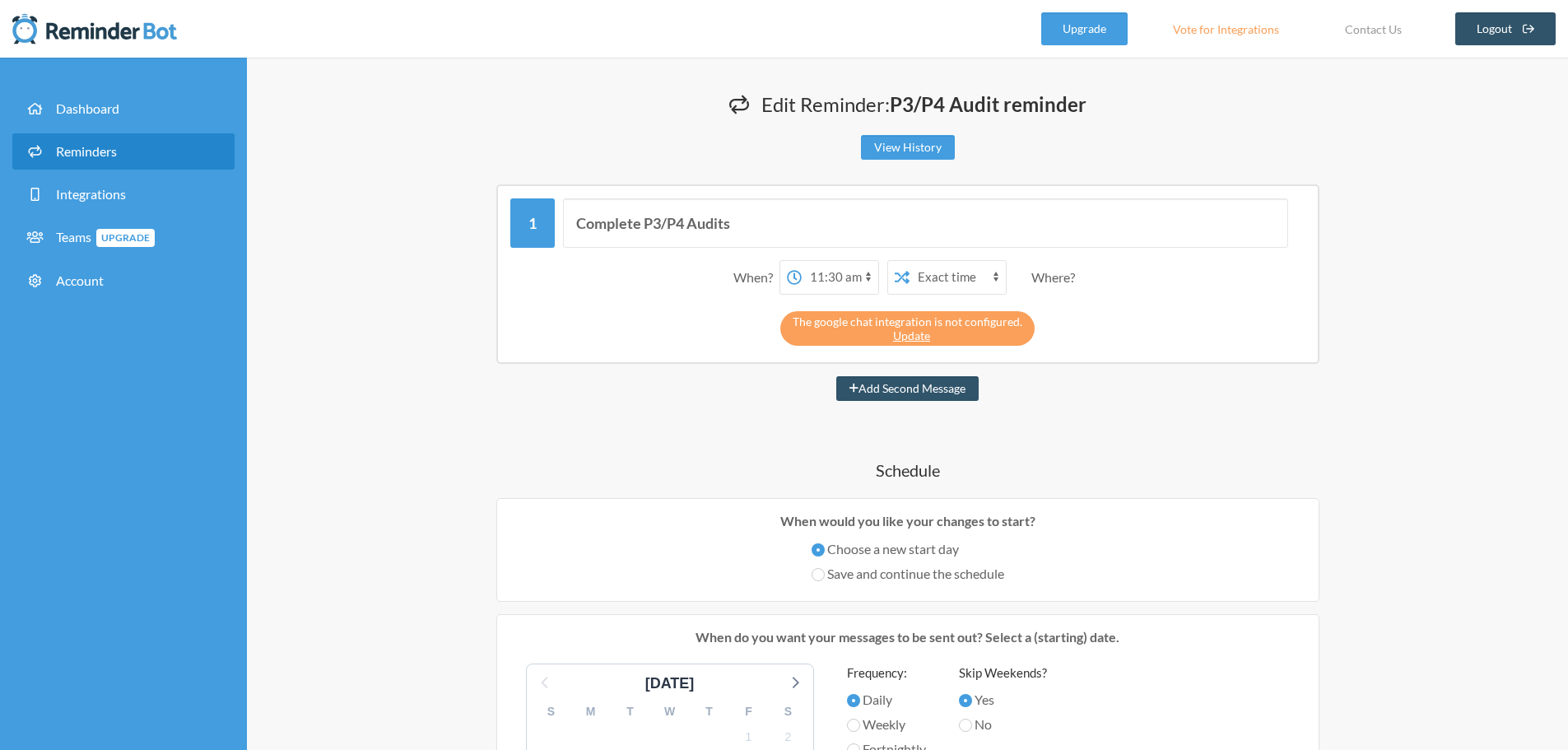
click at [1060, 280] on div "Where?" at bounding box center [1056, 277] width 50 height 34
click at [938, 277] on select "Exact time Random time" at bounding box center [958, 277] width 97 height 33
click at [910, 261] on select "Exact time Random time" at bounding box center [958, 277] width 97 height 33
click at [961, 285] on select "Exact time Random time" at bounding box center [958, 277] width 97 height 33
select select "false"
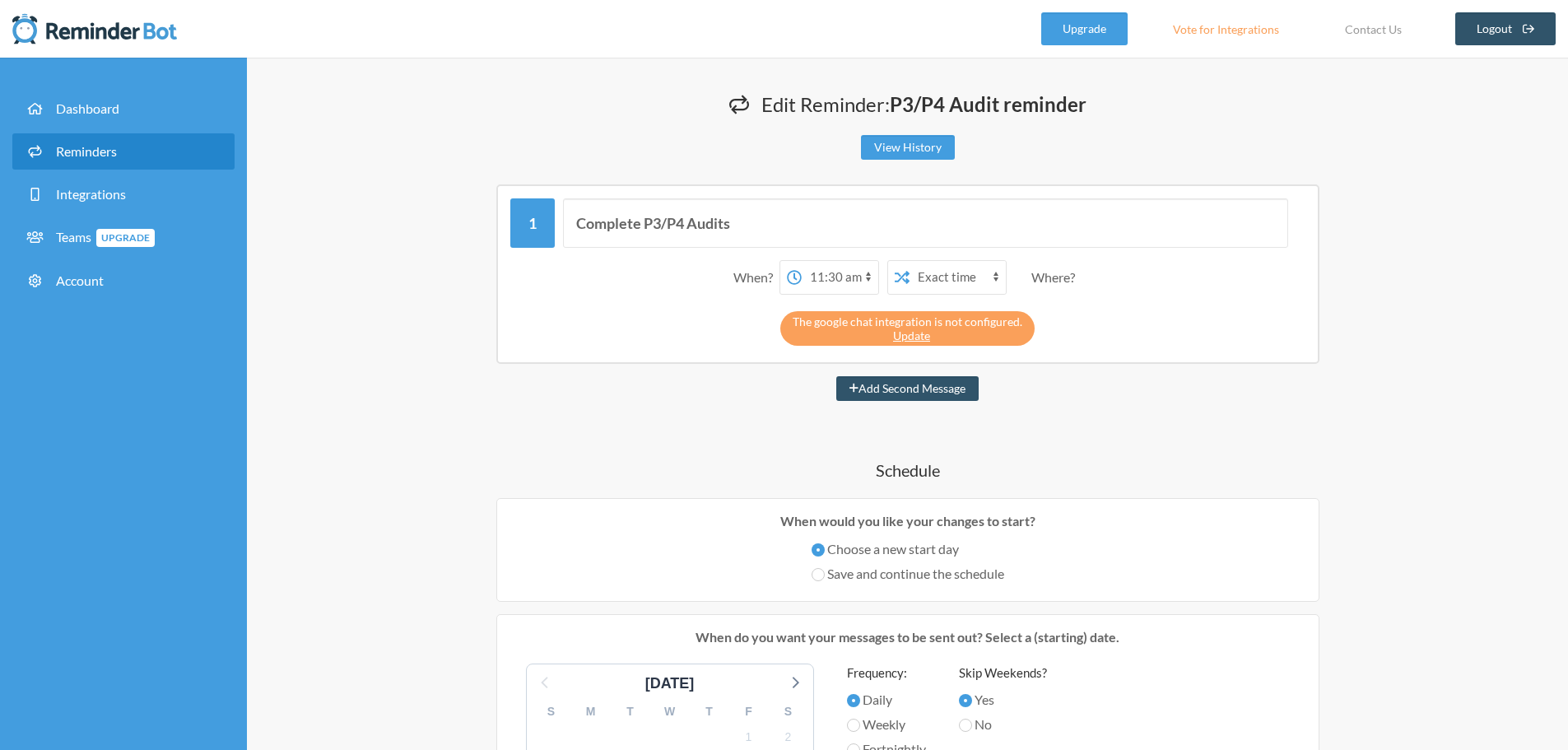
click at [910, 261] on select "Exact time Random time" at bounding box center [958, 277] width 97 height 33
click at [1065, 278] on div "Where?" at bounding box center [1056, 277] width 50 height 34
click at [907, 341] on link "Update" at bounding box center [911, 335] width 37 height 14
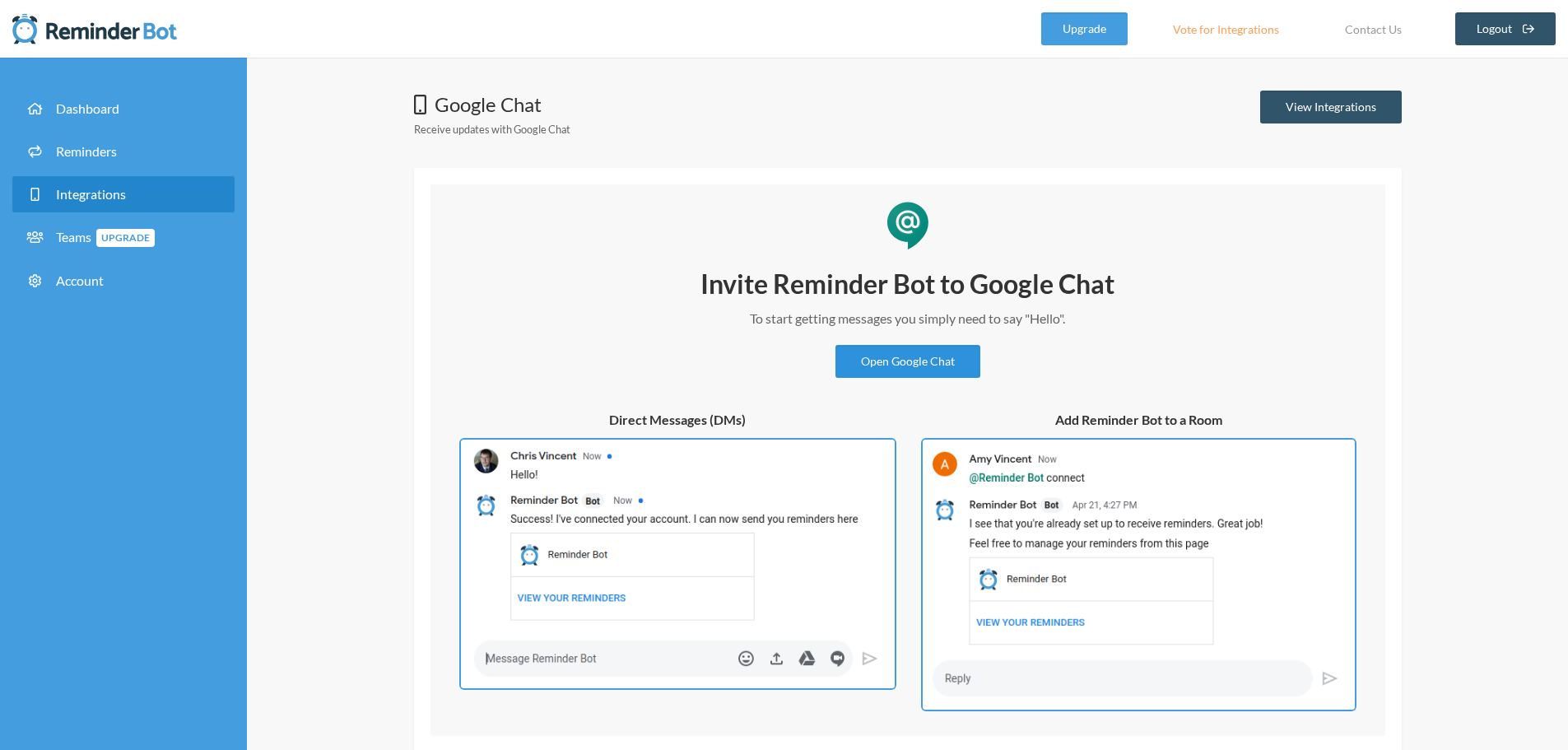
click at [951, 371] on link "Open Google Chat" at bounding box center [907, 361] width 145 height 33
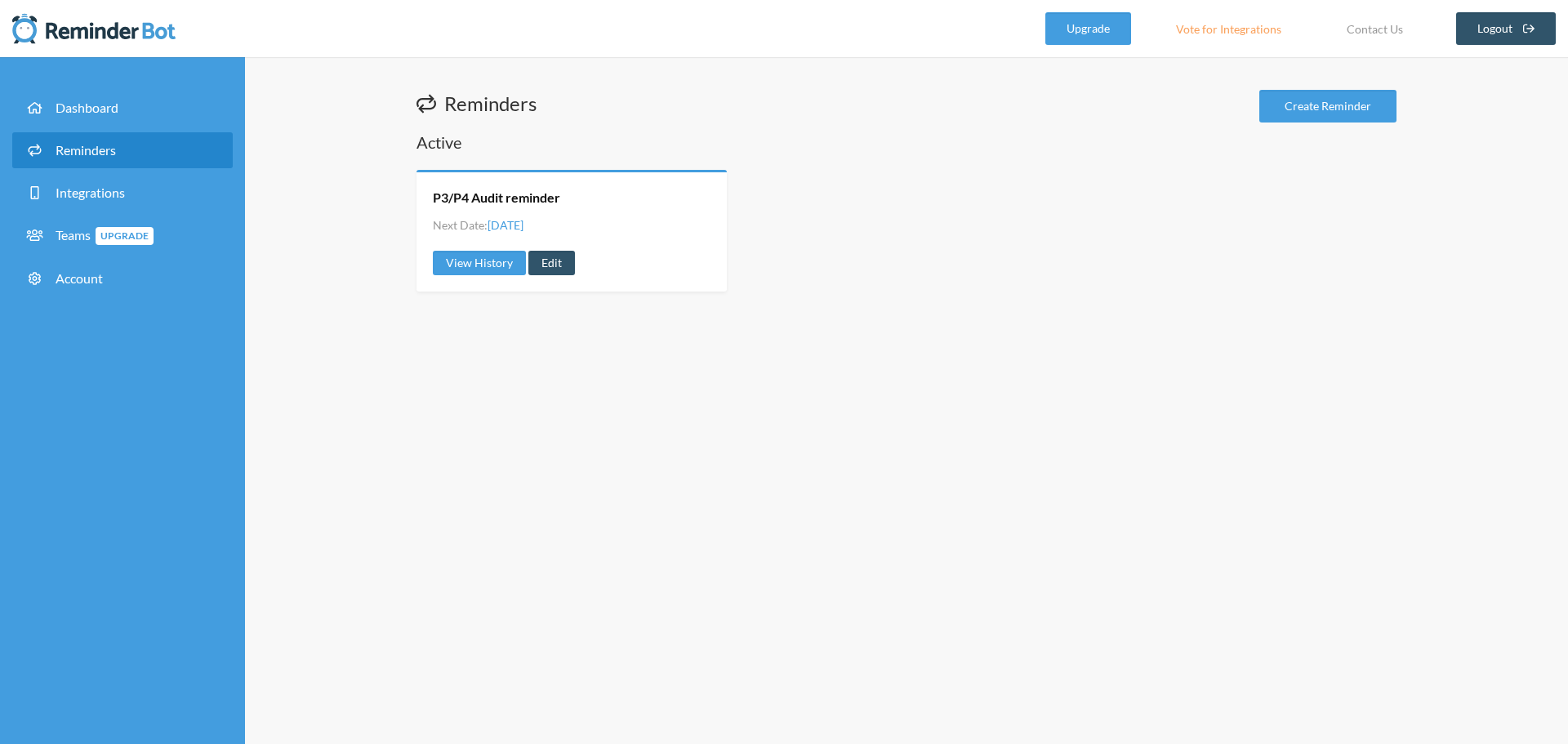
click at [667, 390] on div "Reminders Create Reminder Active P3/P4 Audit reminder Next Date: Monday, Septem…" at bounding box center [907, 401] width 1323 height 687
